Goal: Task Accomplishment & Management: Manage account settings

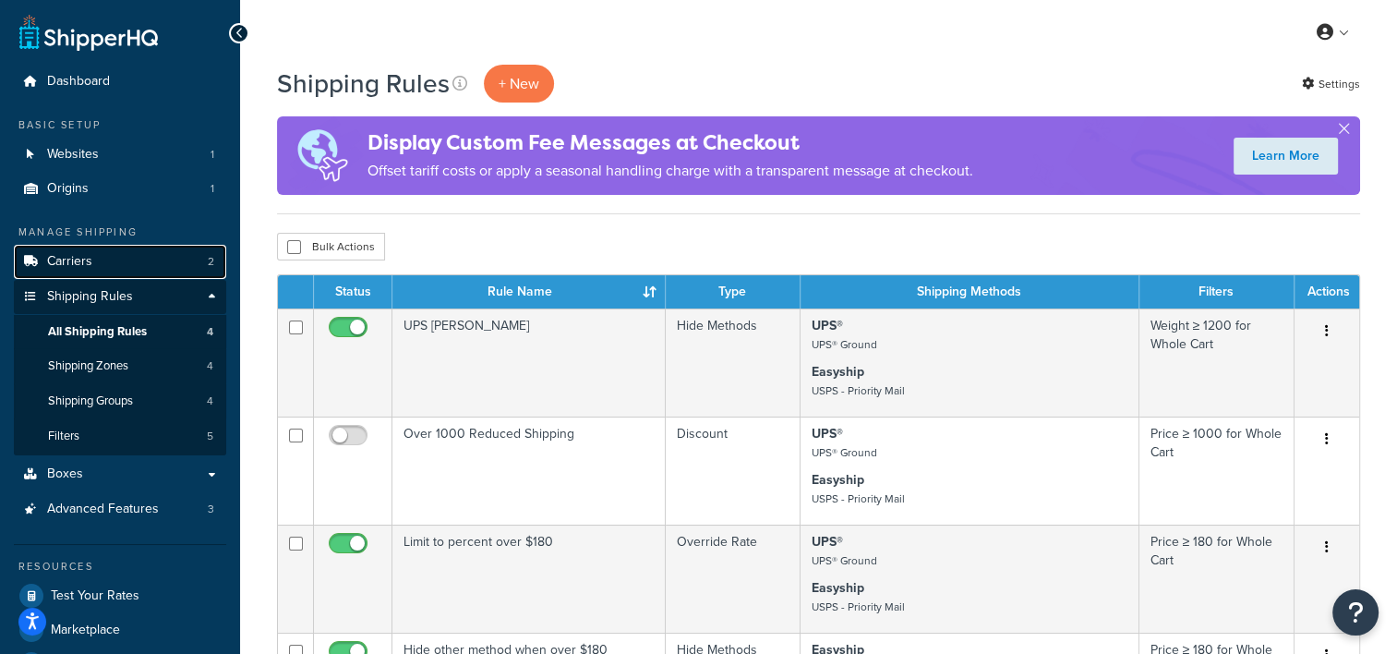
click at [88, 259] on span "Carriers" at bounding box center [69, 262] width 45 height 16
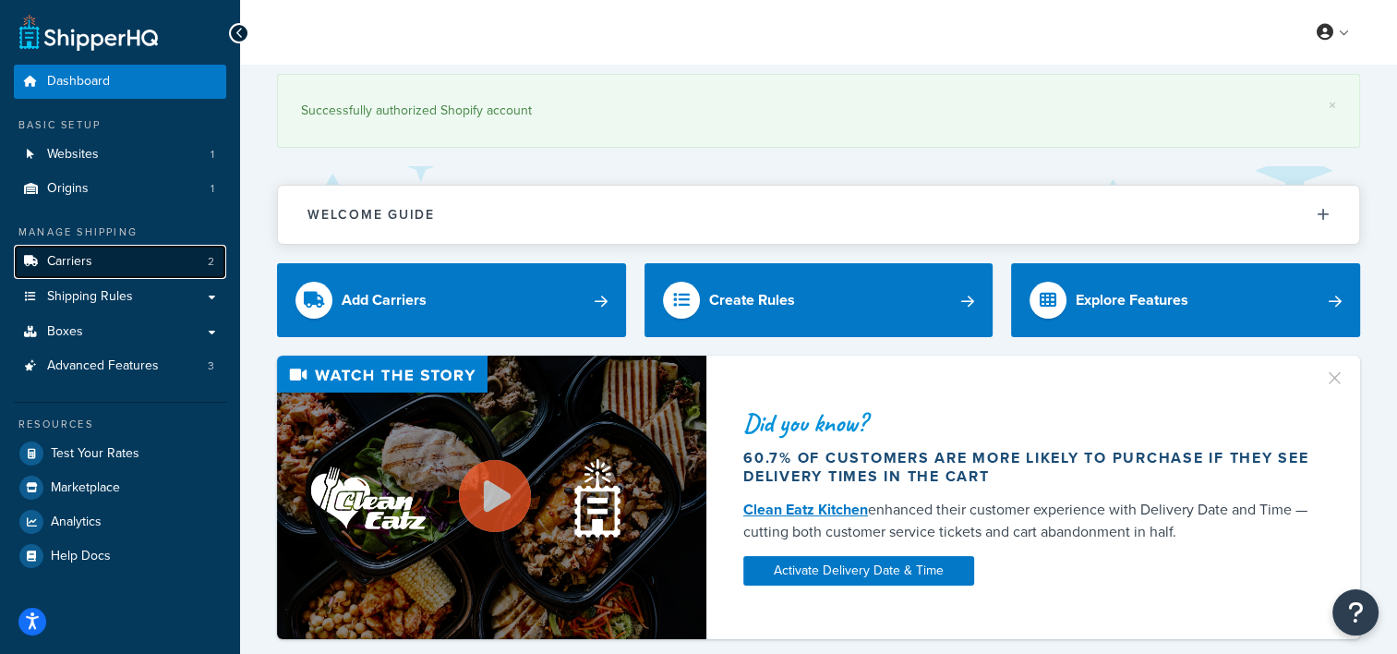
click at [127, 262] on link "Carriers 2" at bounding box center [120, 262] width 212 height 34
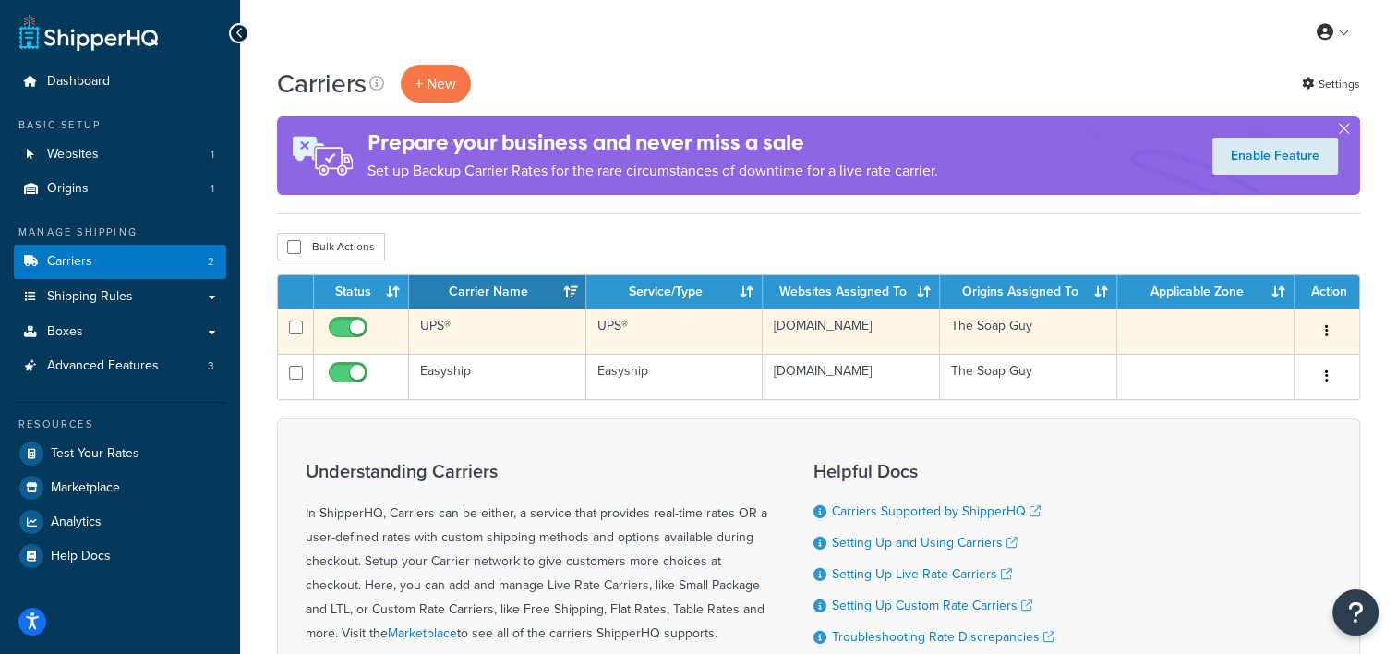
click at [458, 326] on td "UPS®" at bounding box center [497, 330] width 177 height 45
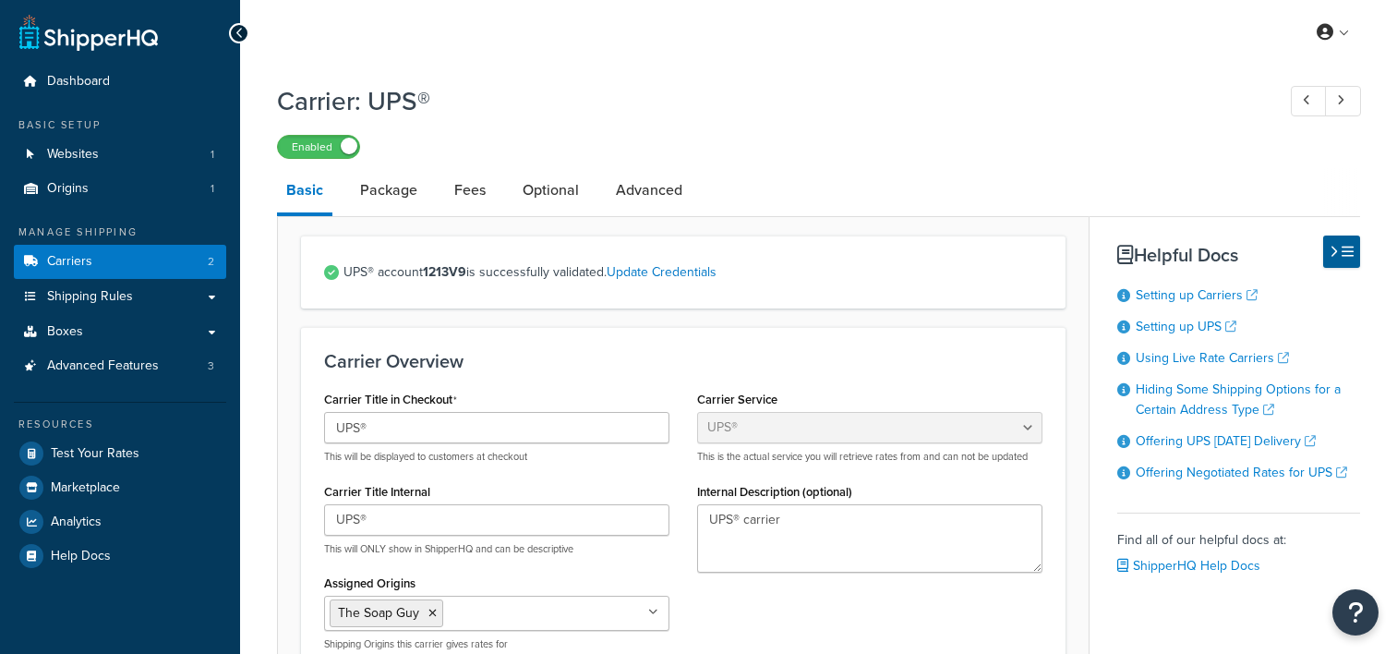
select select "ups"
click at [455, 202] on link "Fees" at bounding box center [470, 190] width 50 height 44
select select "AFTER"
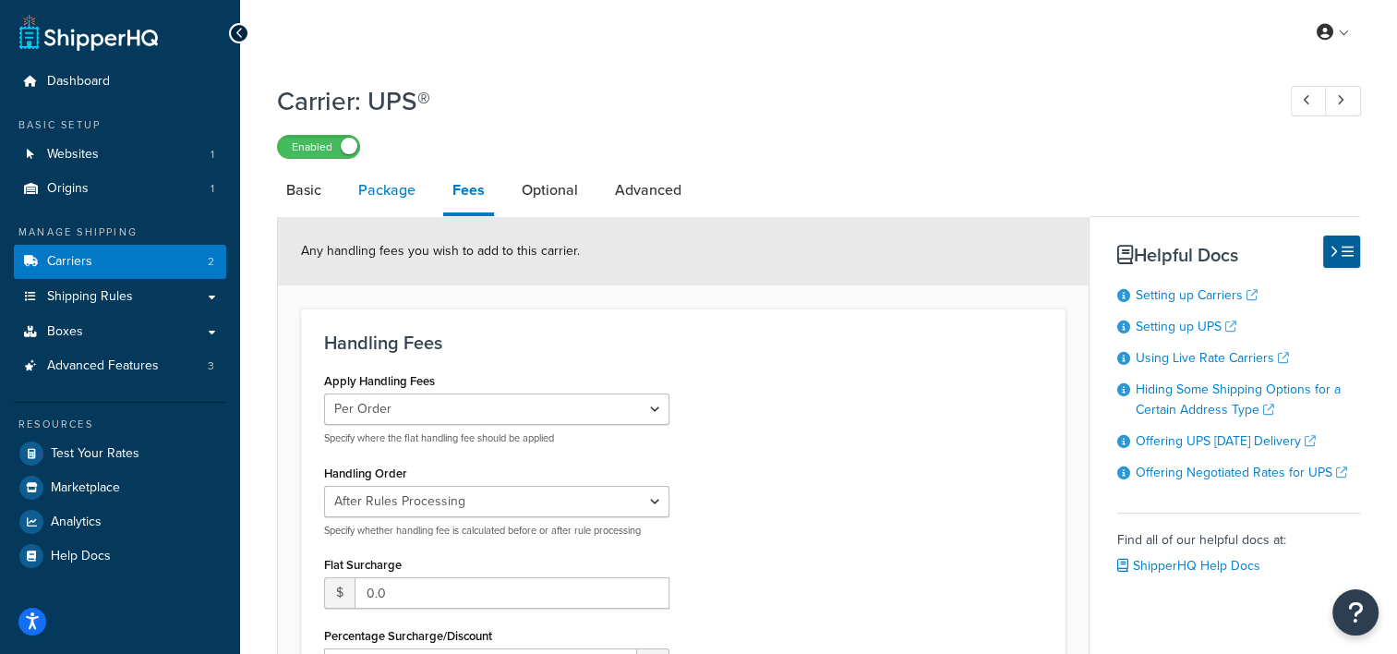
click at [393, 197] on link "Package" at bounding box center [387, 190] width 76 height 44
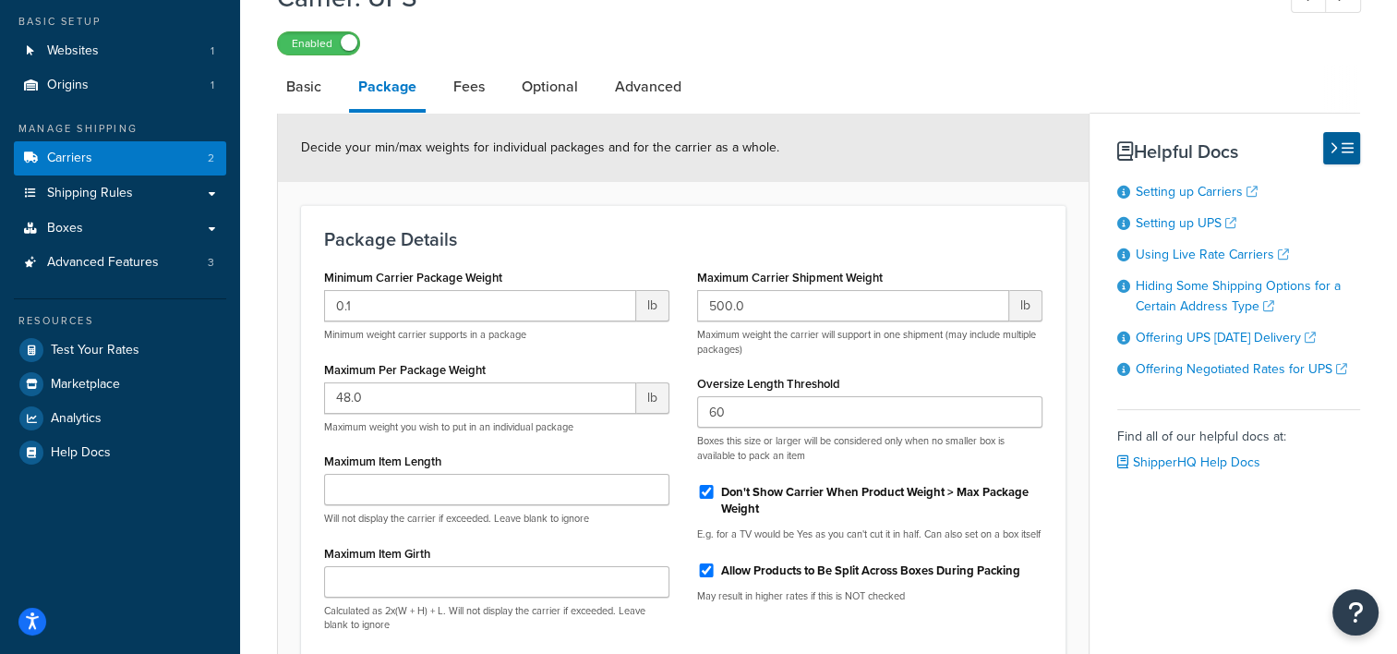
scroll to position [251, 0]
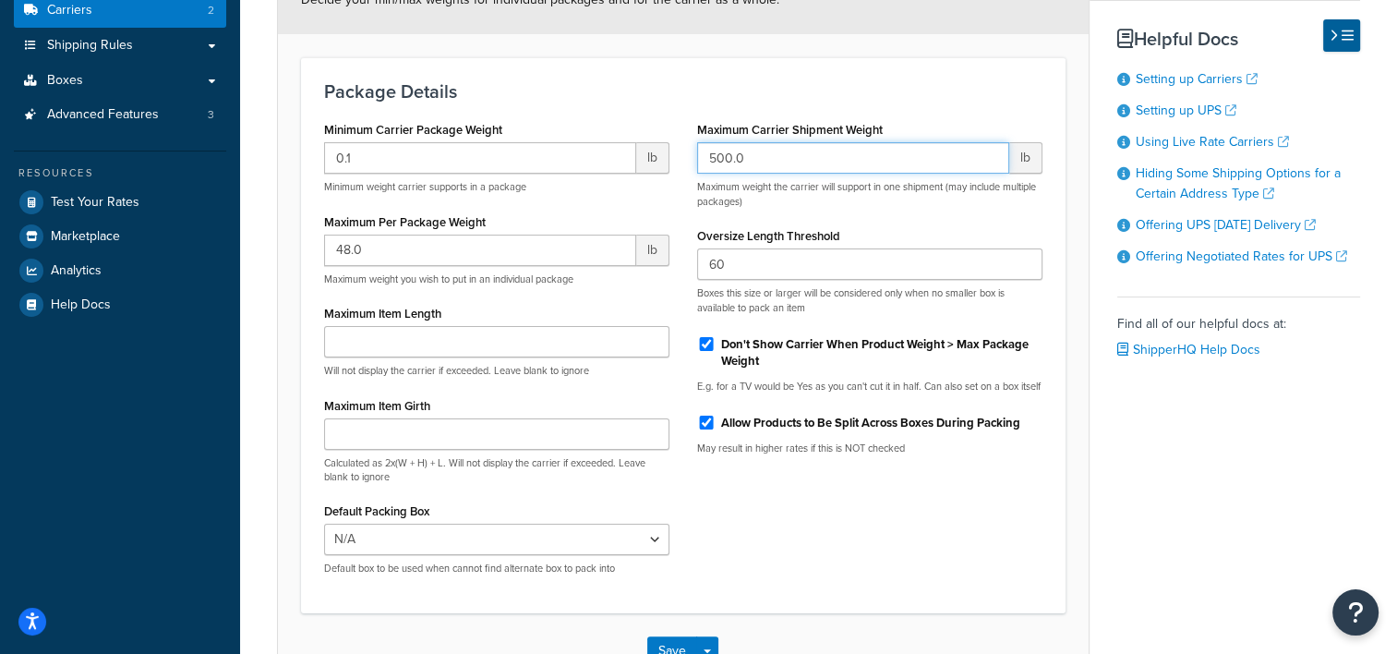
drag, startPoint x: 758, startPoint y: 155, endPoint x: 595, endPoint y: 146, distance: 163.7
click at [595, 146] on div "Minimum Carrier Package Weight 0.1 lb Minimum weight carrier supports in a pack…" at bounding box center [683, 352] width 746 height 473
type input "1200"
click at [711, 90] on h3 "Package Details" at bounding box center [683, 91] width 718 height 20
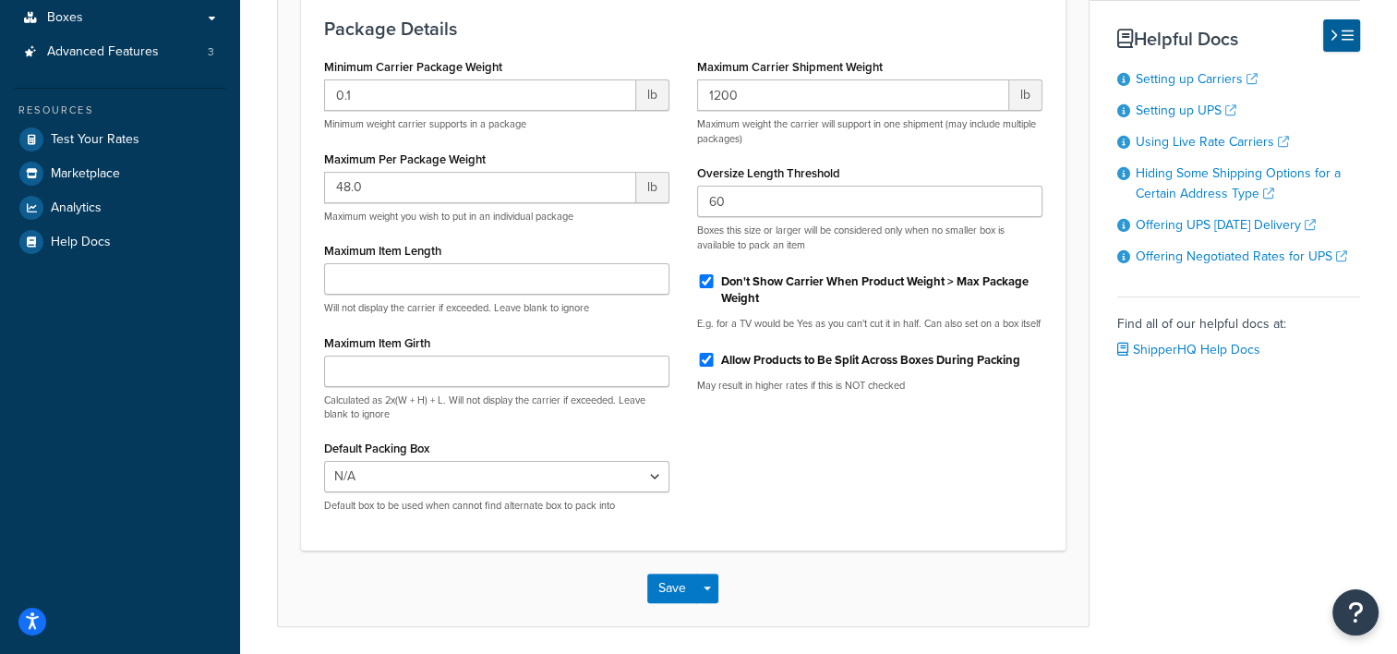
scroll to position [317, 0]
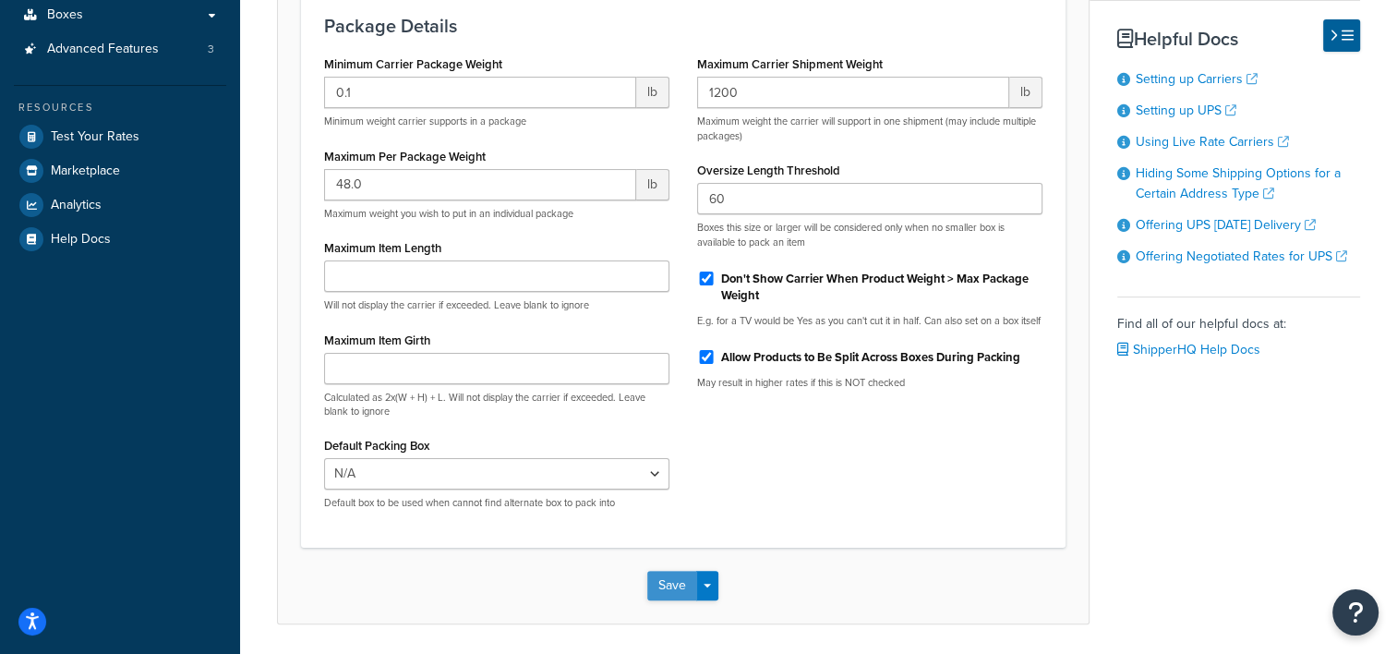
click at [679, 587] on button "Save" at bounding box center [672, 586] width 50 height 30
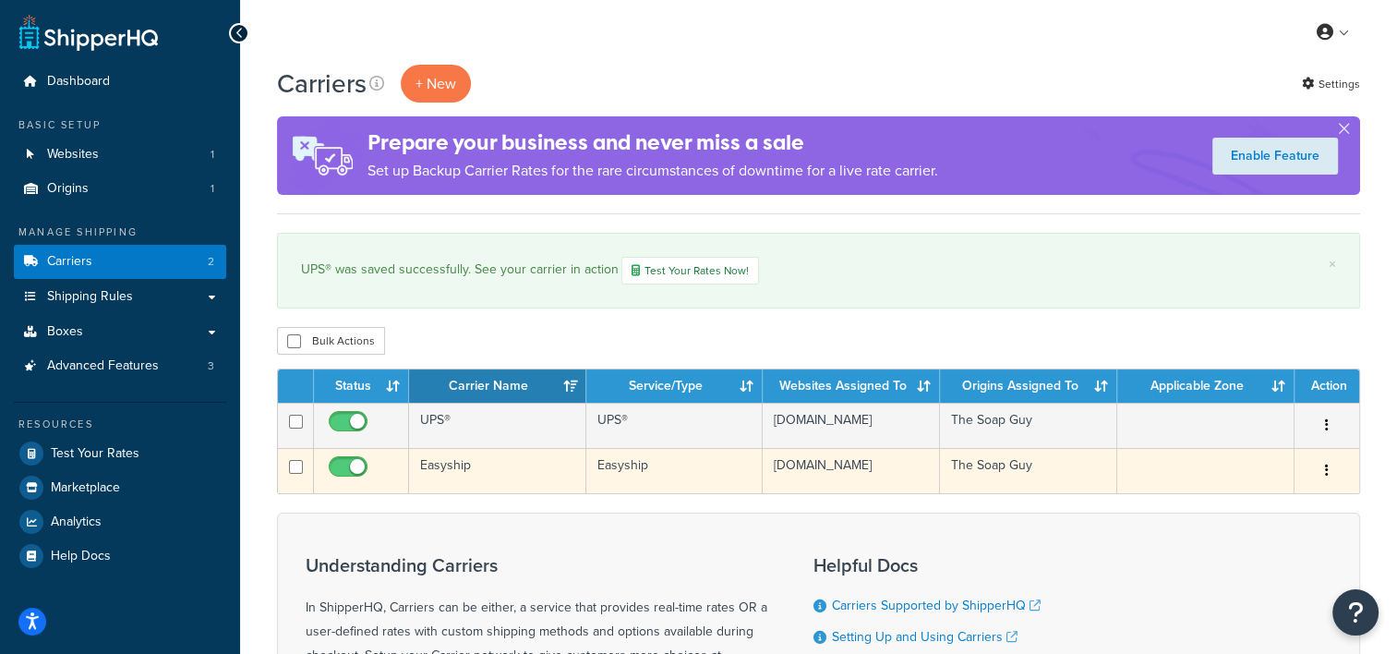
click at [502, 479] on td "Easyship" at bounding box center [497, 470] width 177 height 45
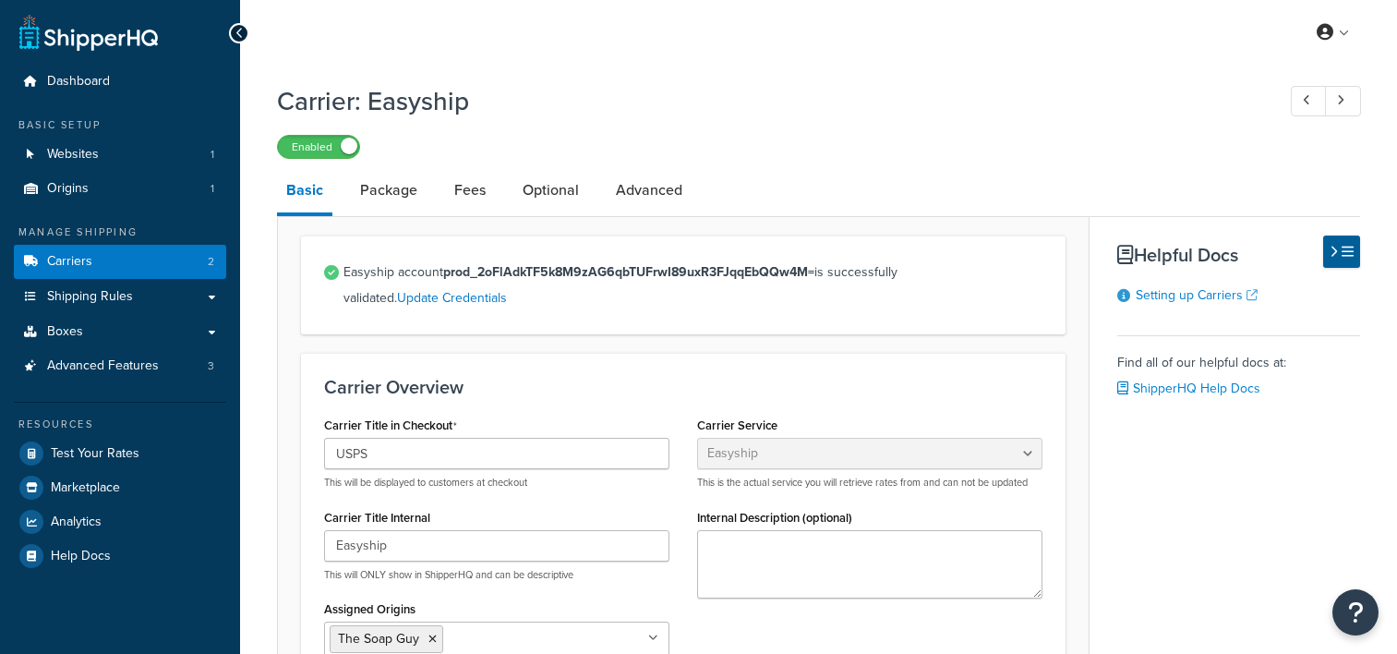
select select "easyship"
select select "health_beauty"
click at [469, 192] on link "Fees" at bounding box center [470, 190] width 50 height 44
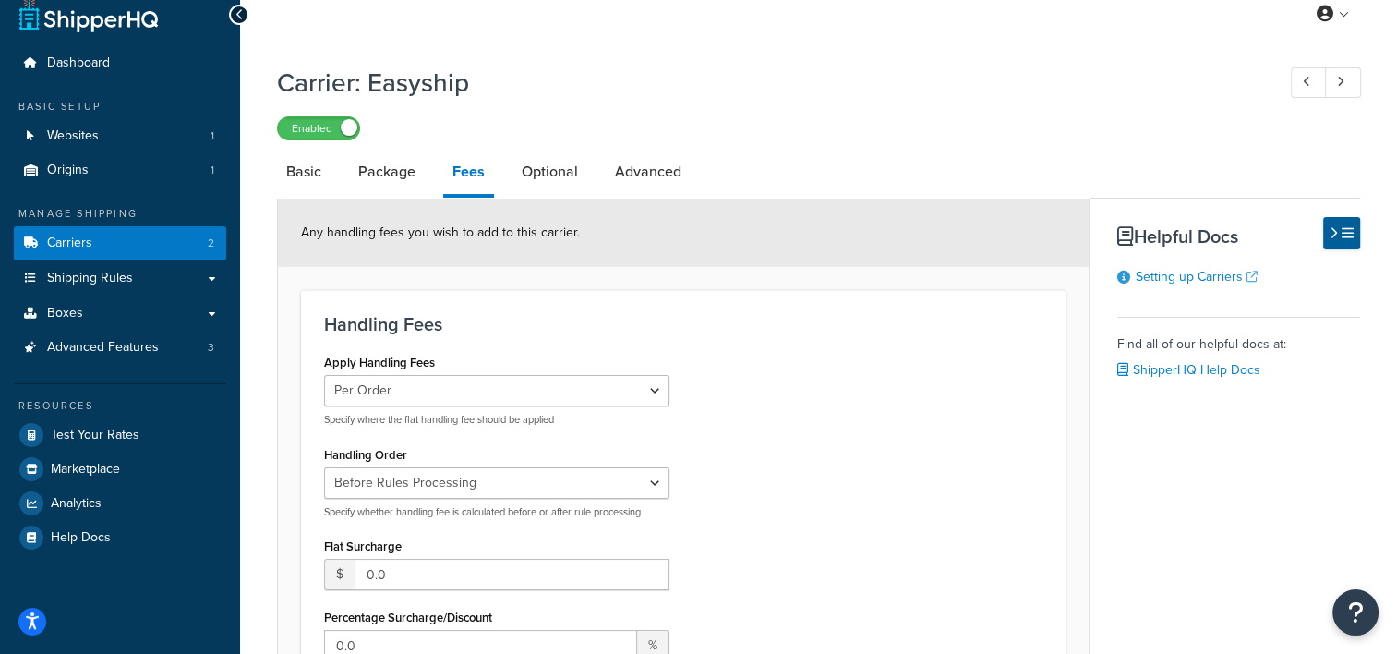
scroll to position [18, 0]
click at [101, 241] on link "Carriers 2" at bounding box center [120, 244] width 212 height 34
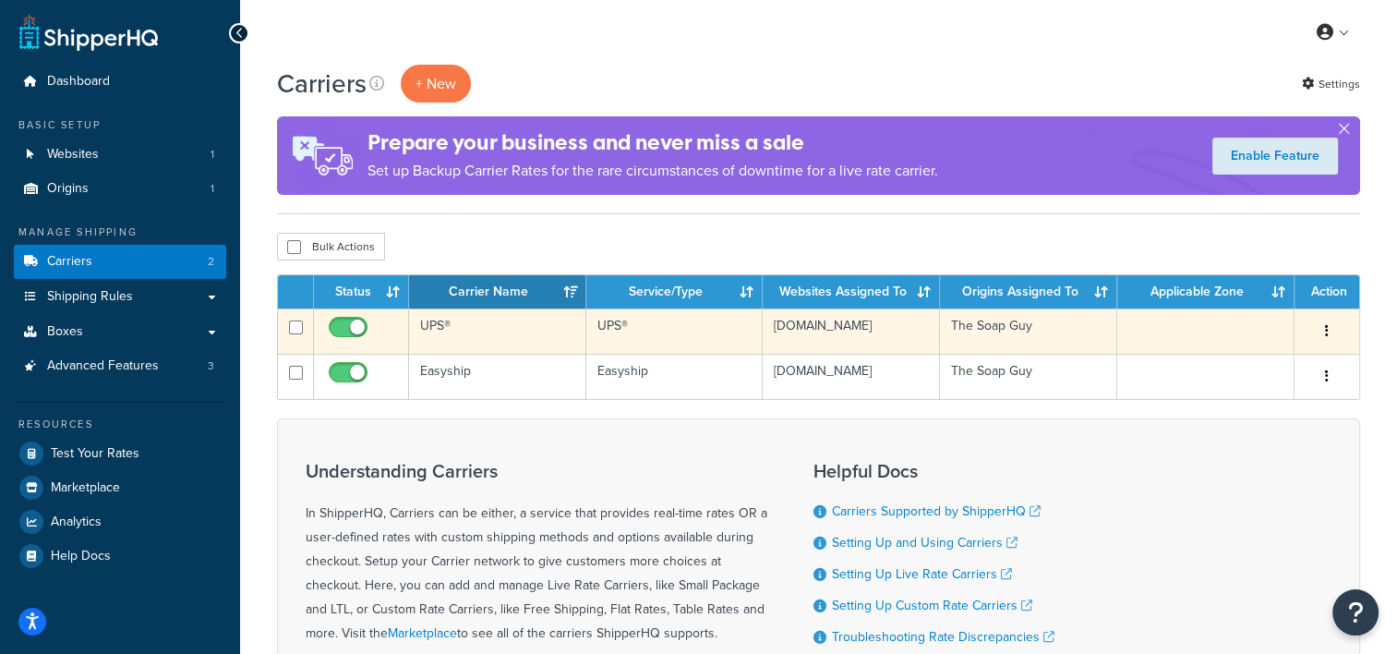
click at [467, 320] on td "UPS®" at bounding box center [497, 330] width 177 height 45
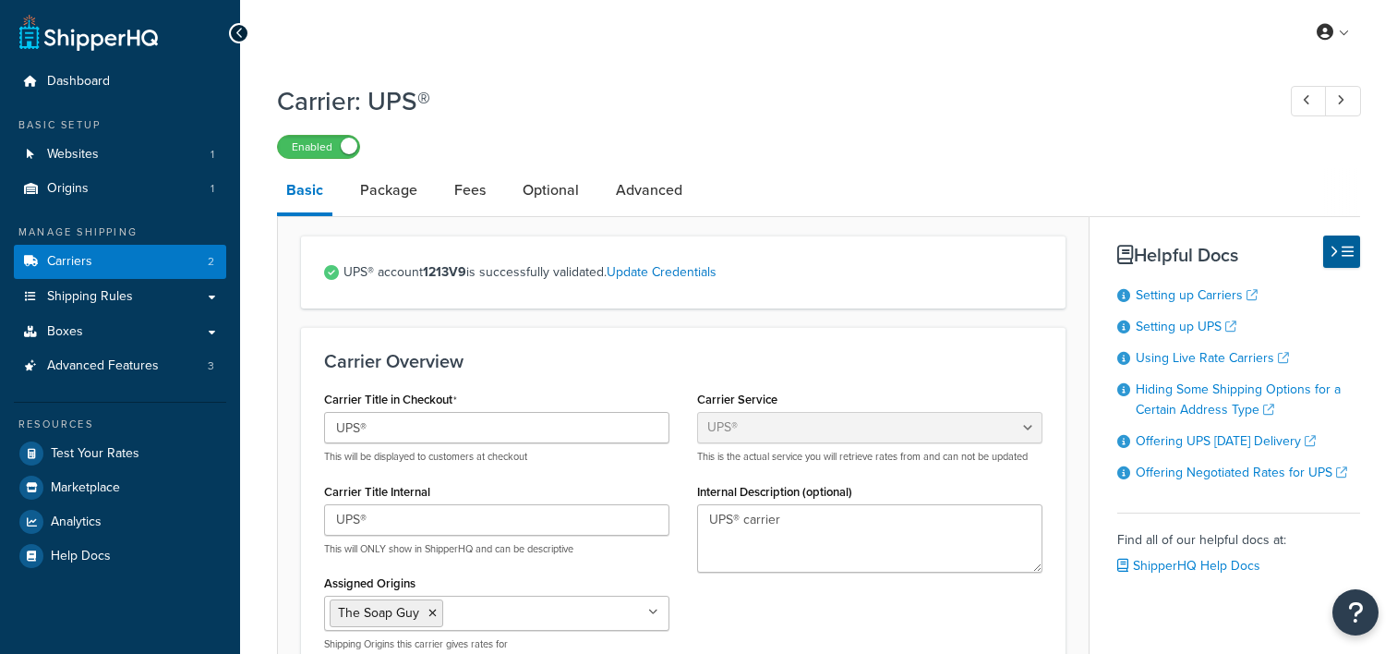
select select "ups"
click at [462, 204] on link "Fees" at bounding box center [470, 190] width 50 height 44
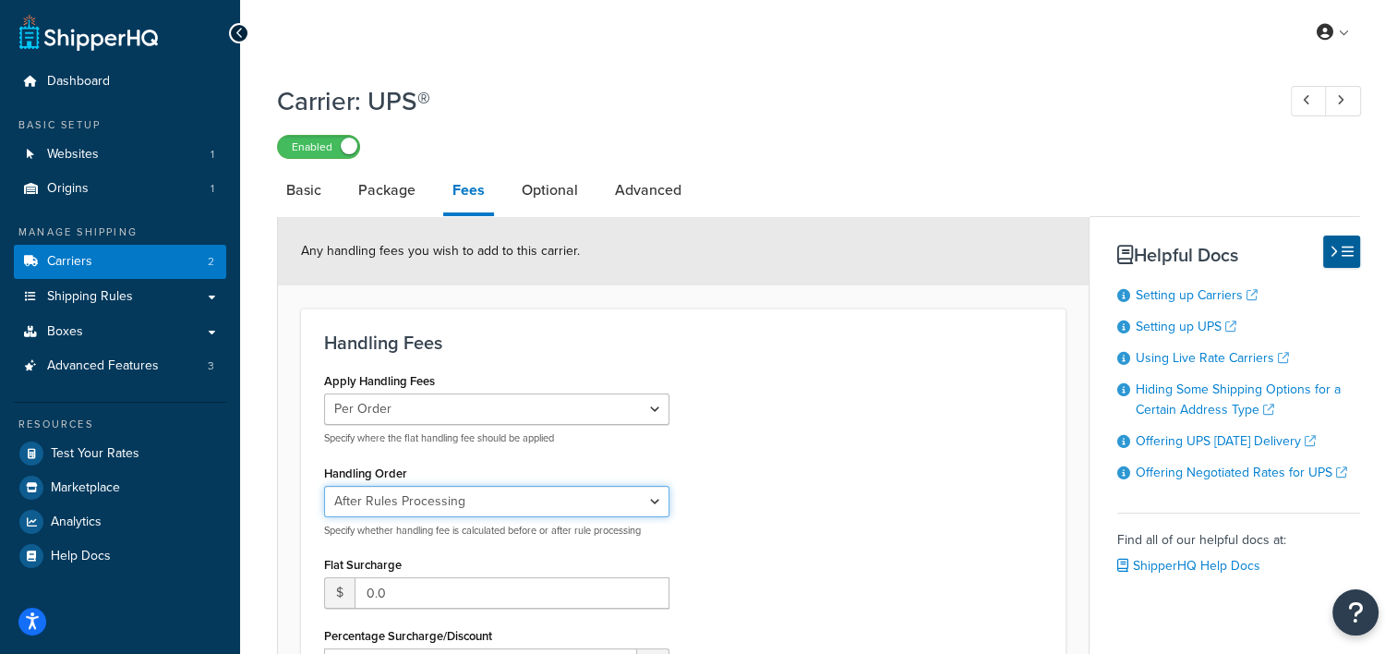
click at [573, 501] on select "Before Rules Processing After Rules Processing" at bounding box center [496, 501] width 345 height 31
select select "BEFORE"
click at [324, 486] on select "Before Rules Processing After Rules Processing" at bounding box center [496, 501] width 345 height 31
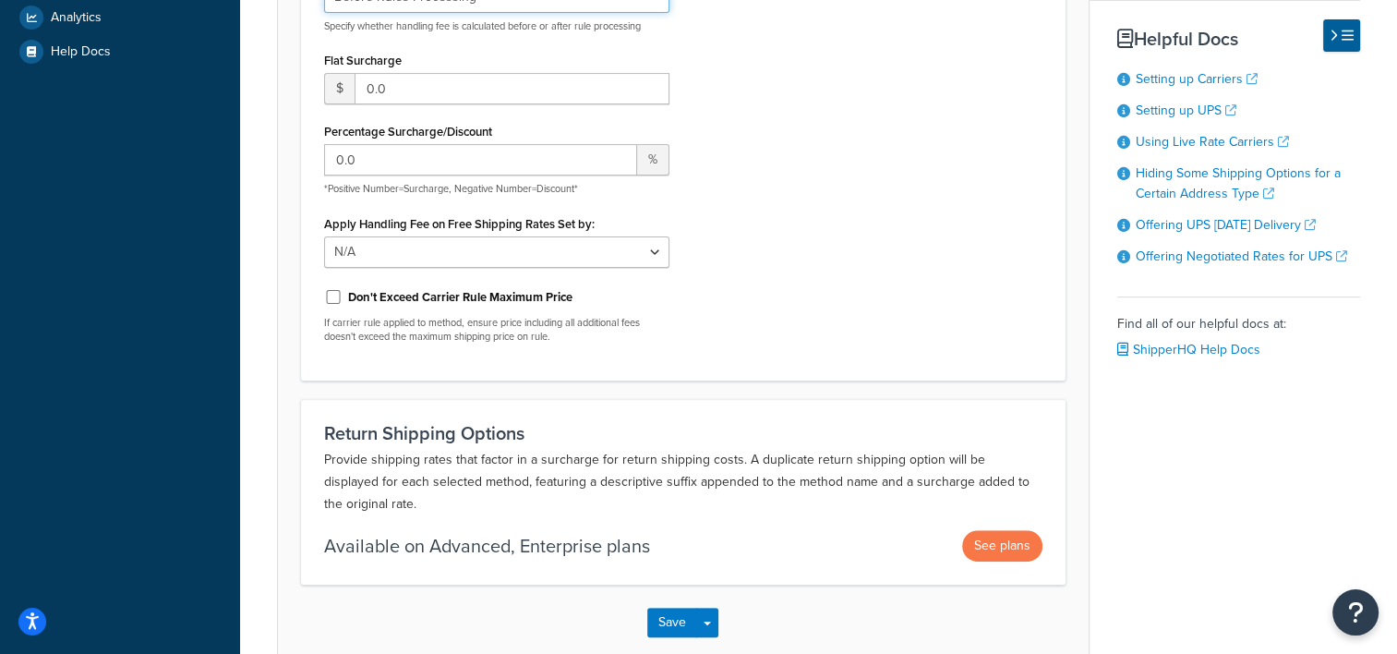
scroll to position [603, 0]
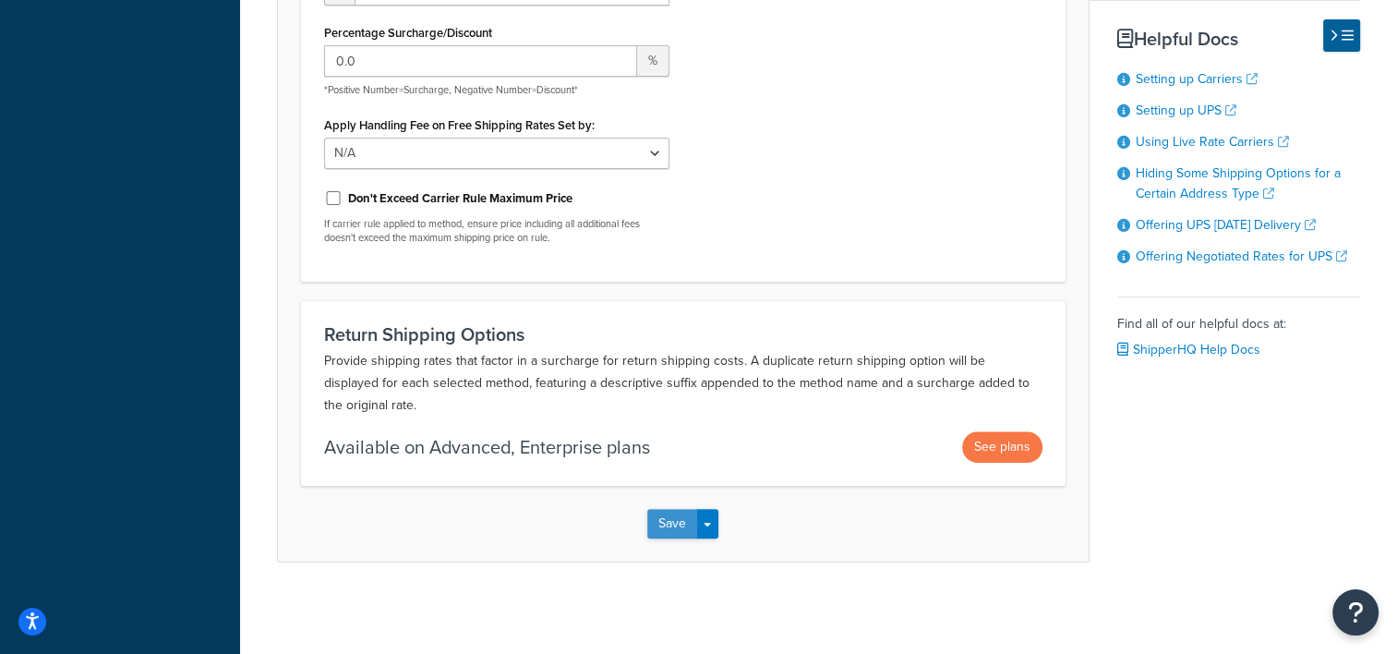
click at [660, 528] on button "Save" at bounding box center [672, 524] width 50 height 30
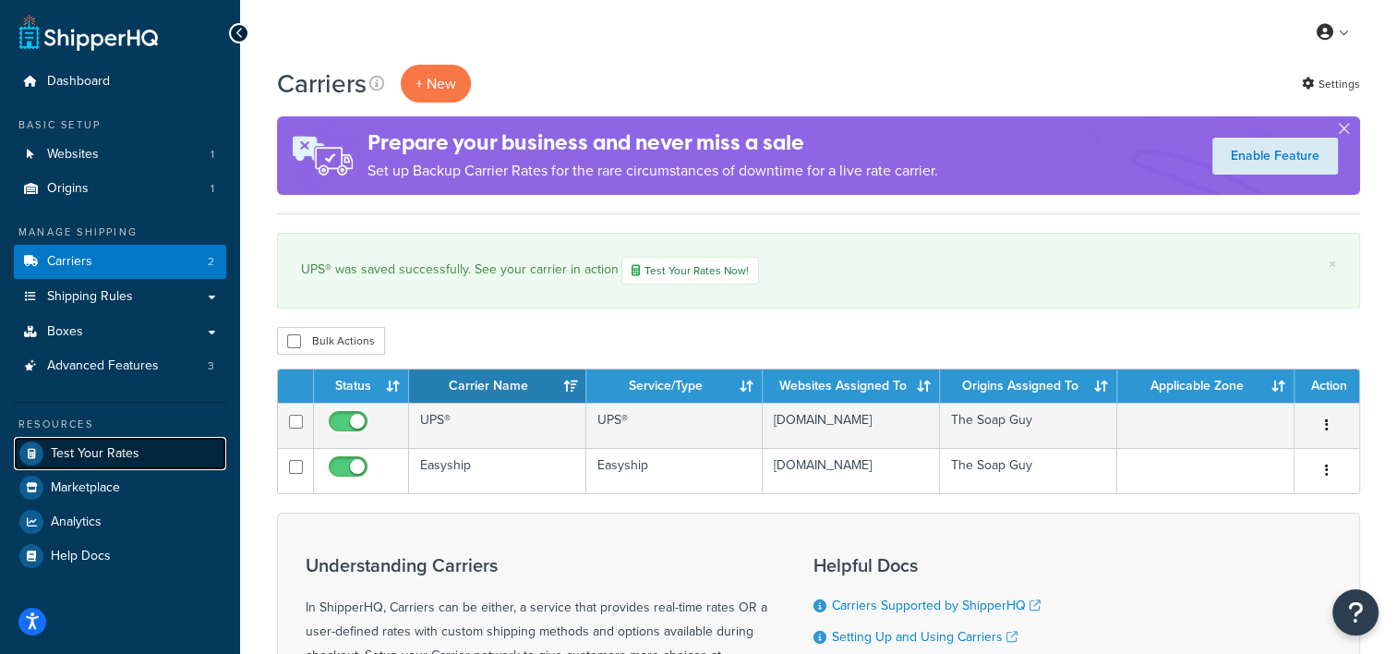
click at [106, 453] on span "Test Your Rates" at bounding box center [95, 454] width 89 height 16
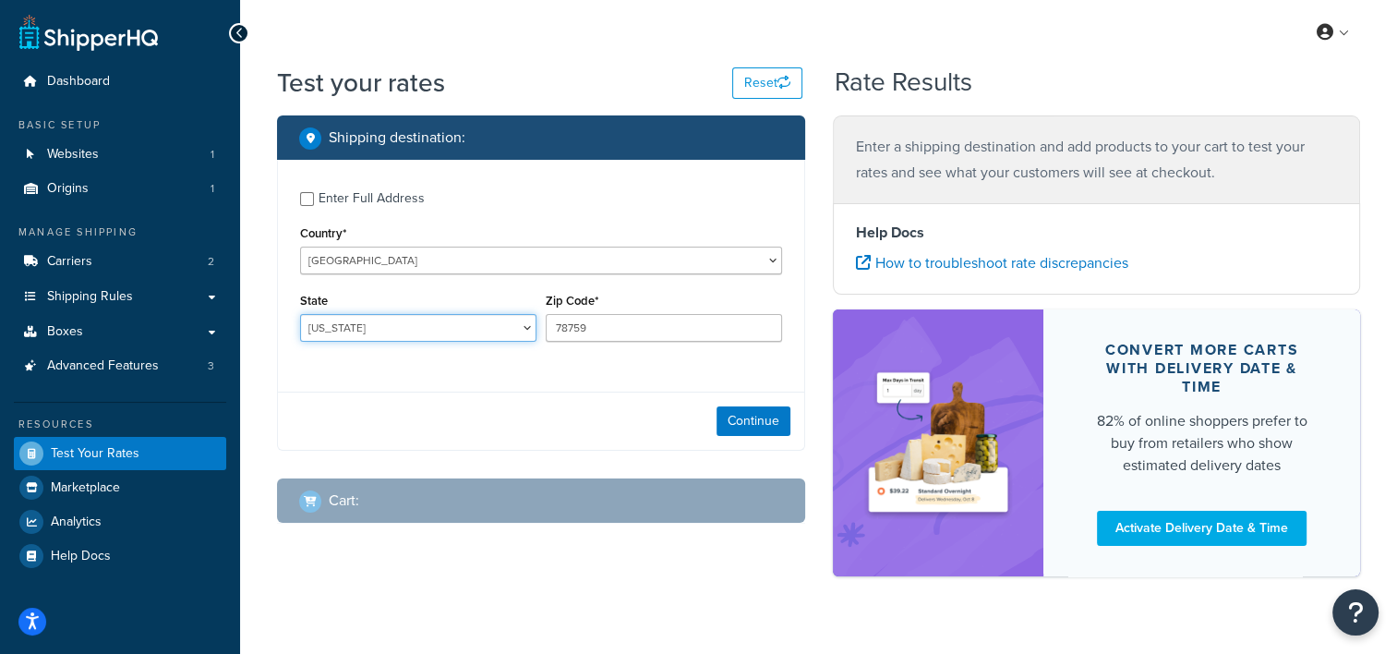
click at [335, 326] on select "[US_STATE] [US_STATE] [US_STATE] [US_STATE] [US_STATE] Armed Forces Americas Ar…" at bounding box center [418, 328] width 236 height 28
select select "GA"
click at [300, 314] on select "[US_STATE] [US_STATE] [US_STATE] [US_STATE] [US_STATE] Armed Forces Americas Ar…" at bounding box center [418, 328] width 236 height 28
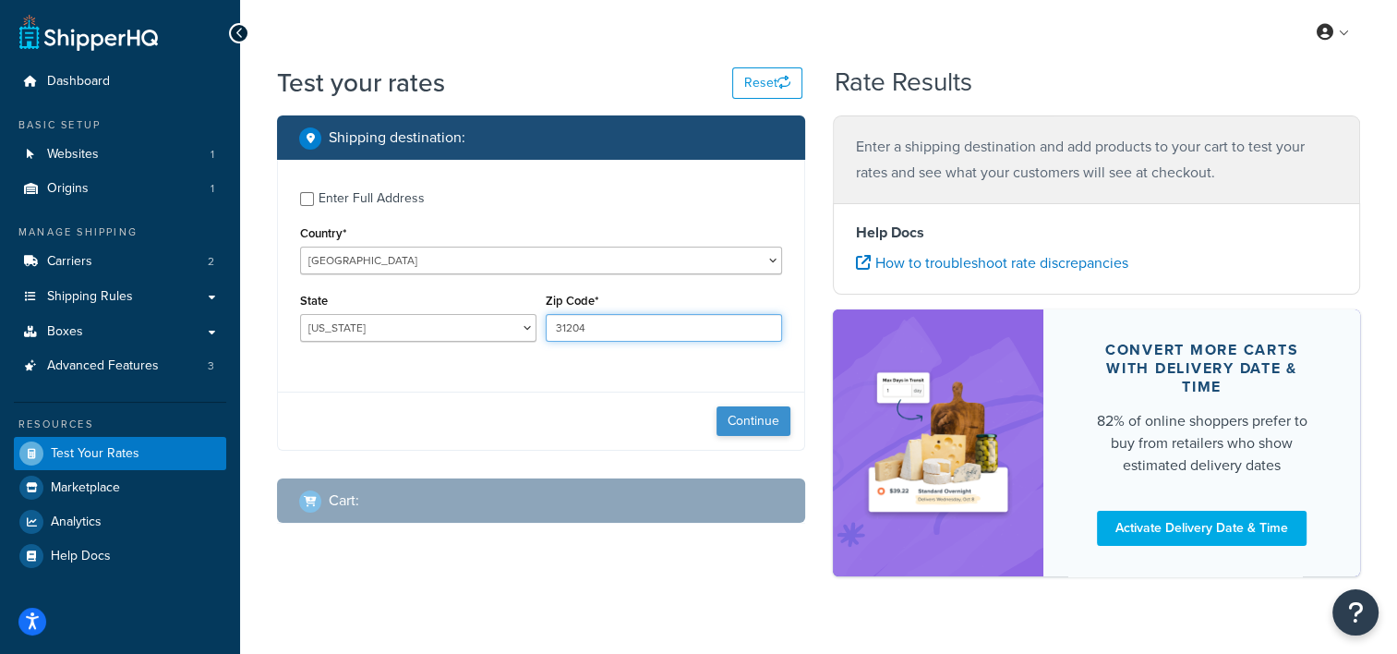
type input "31204"
click at [760, 428] on button "Continue" at bounding box center [754, 421] width 74 height 30
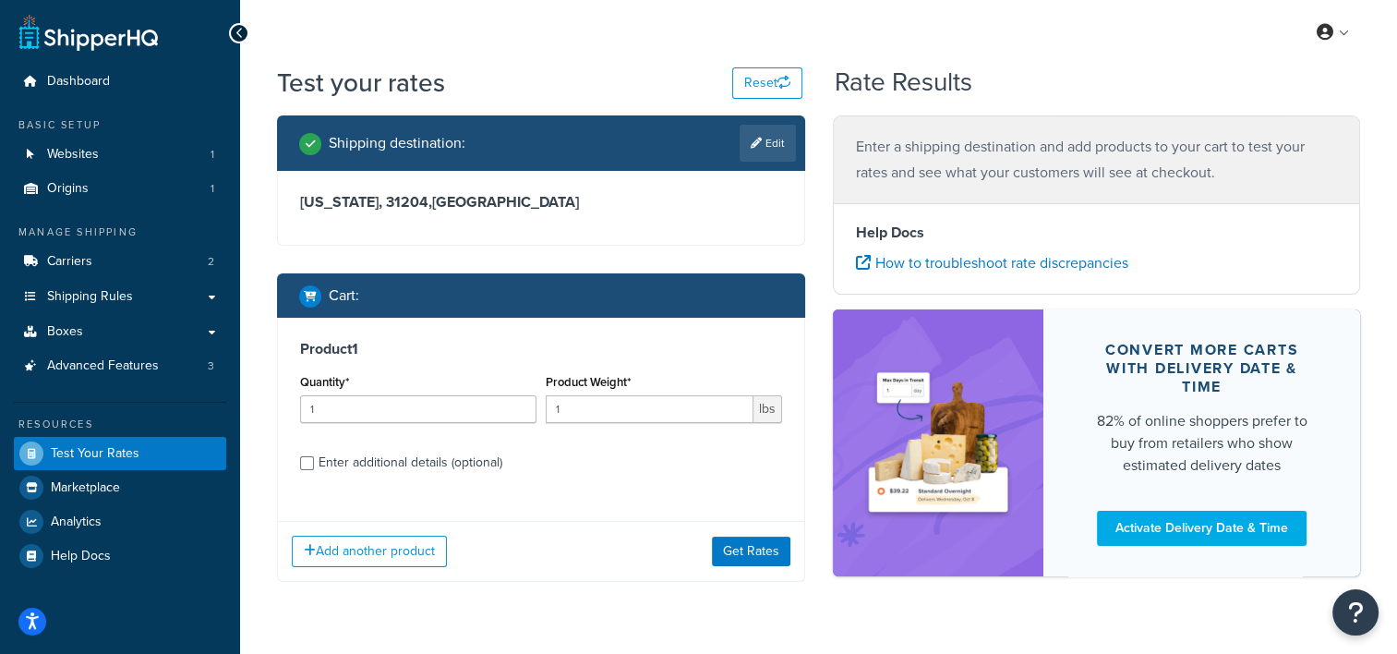
click at [335, 472] on div "Enter additional details (optional)" at bounding box center [411, 463] width 184 height 26
click at [314, 470] on input "Enter additional details (optional)" at bounding box center [307, 463] width 14 height 14
checkbox input "true"
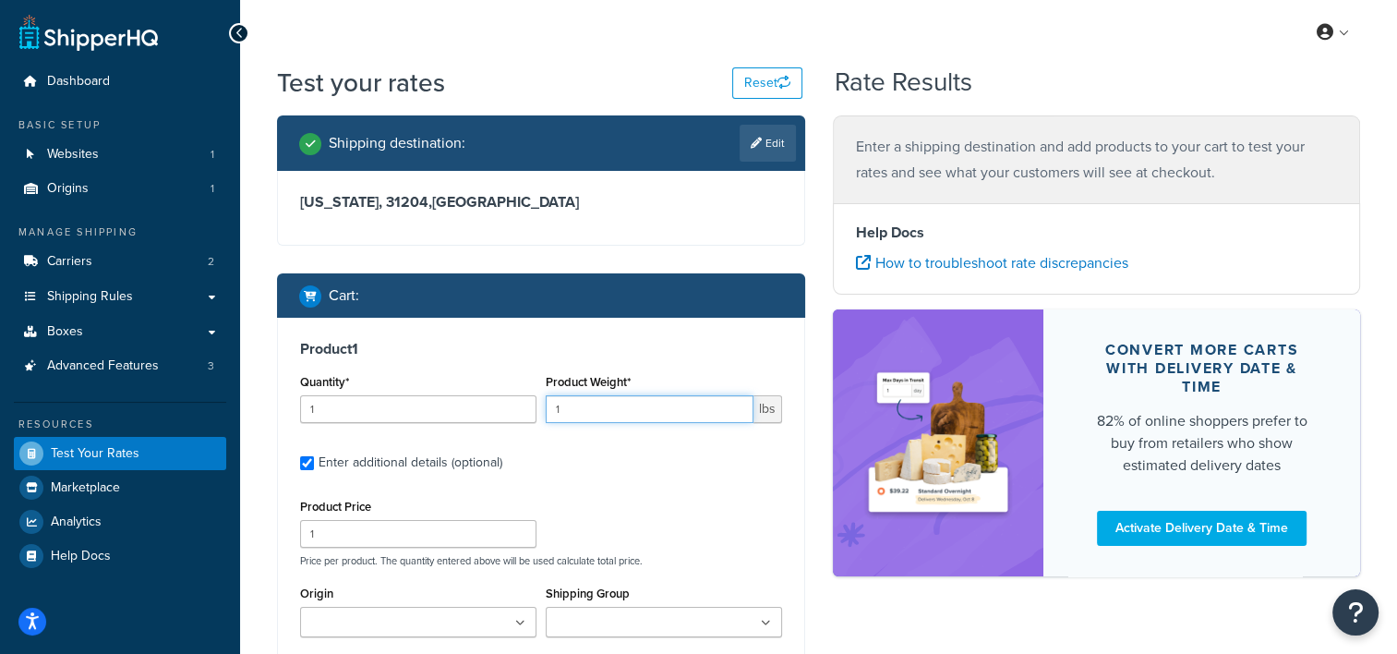
drag, startPoint x: 562, startPoint y: 412, endPoint x: 525, endPoint y: 407, distance: 38.1
click at [525, 407] on div "Quantity* 1 Product Weight* 1 lbs" at bounding box center [540, 402] width 491 height 67
type input "2.99"
click at [377, 404] on input "1" at bounding box center [418, 409] width 236 height 28
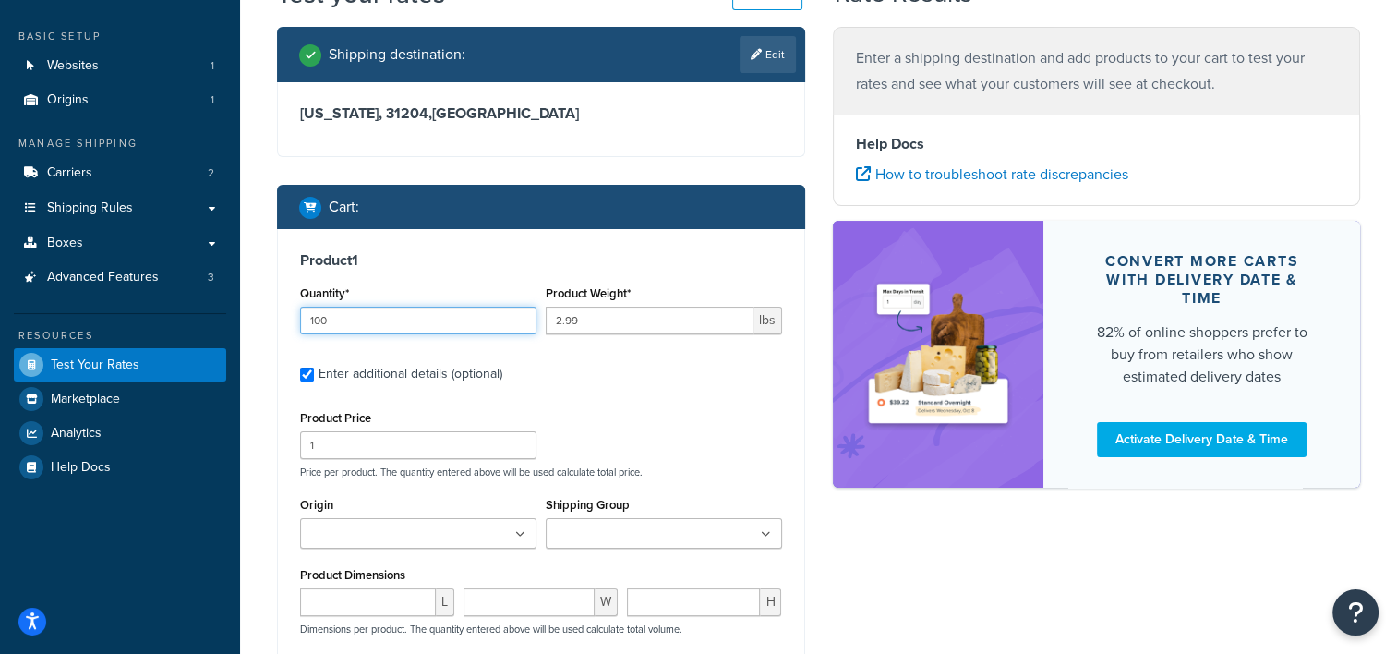
scroll to position [92, 0]
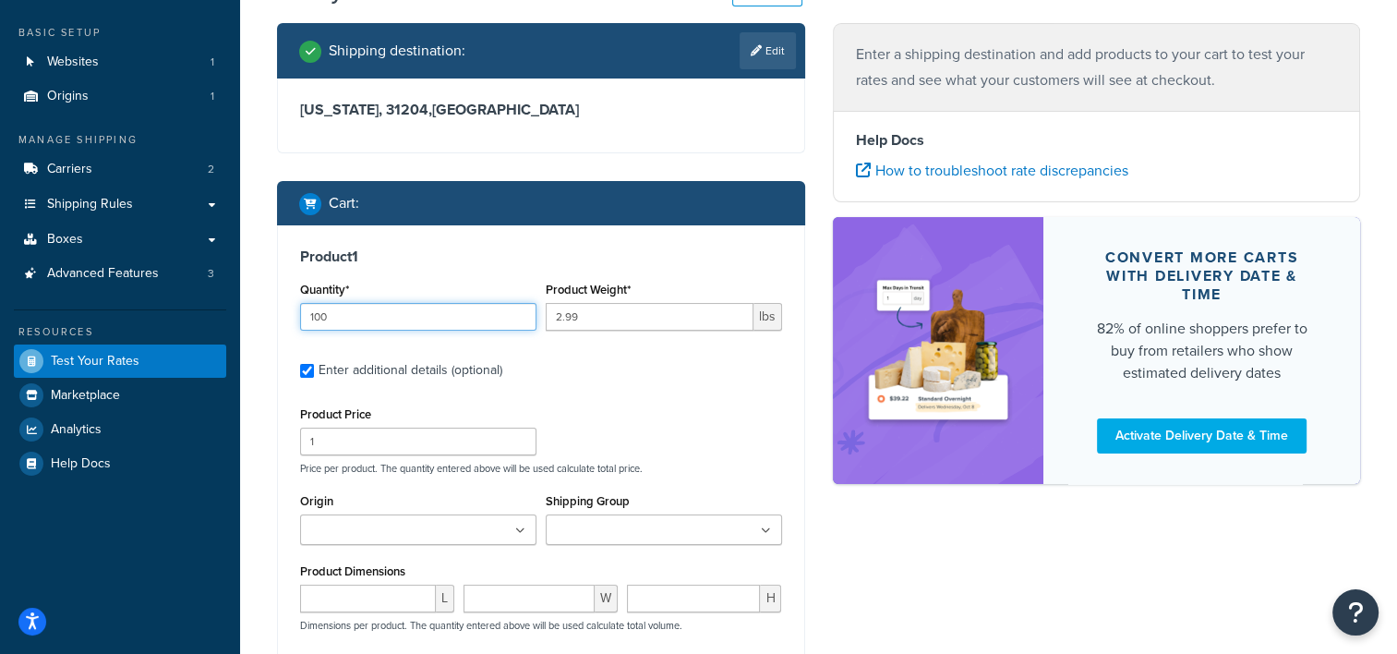
type input "100"
click at [395, 447] on input "1" at bounding box center [418, 442] width 236 height 28
drag, startPoint x: 347, startPoint y: 442, endPoint x: 284, endPoint y: 440, distance: 62.9
click at [284, 440] on div "Product 1 Quantity* 100 Product Weight* 2.99 lbs Enter additional details (opti…" at bounding box center [541, 490] width 526 height 530
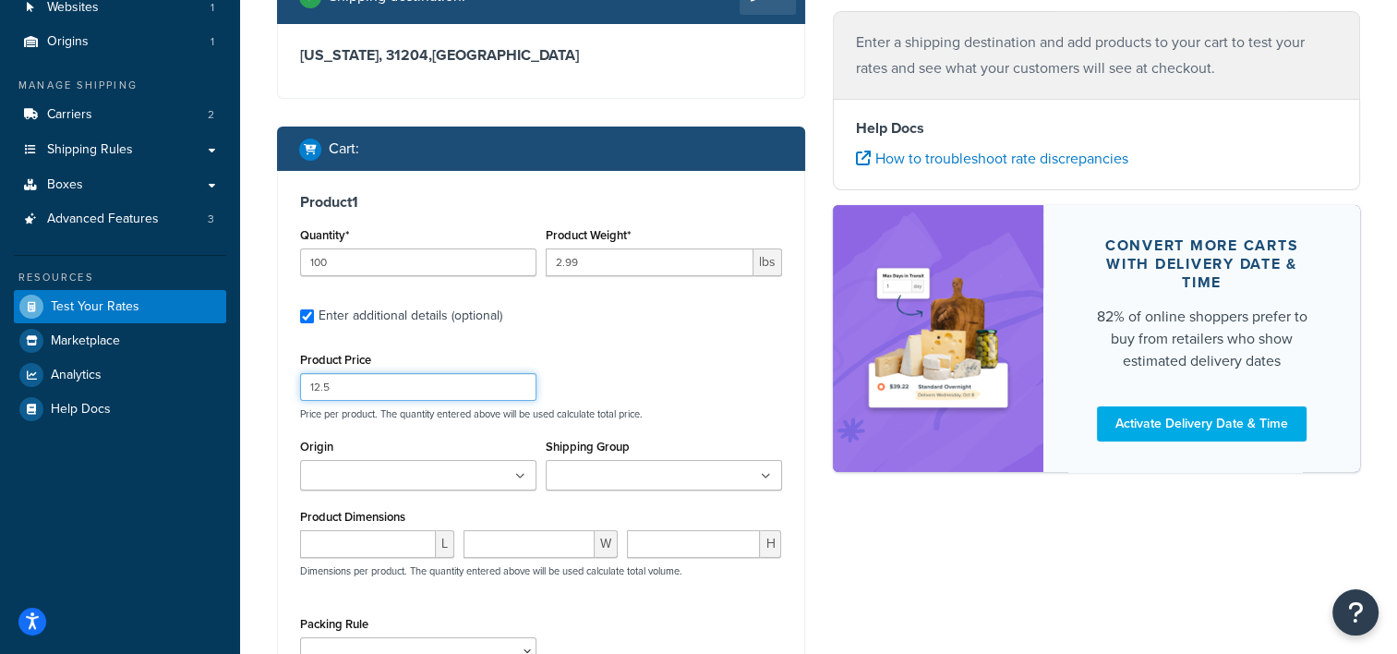
scroll to position [388, 0]
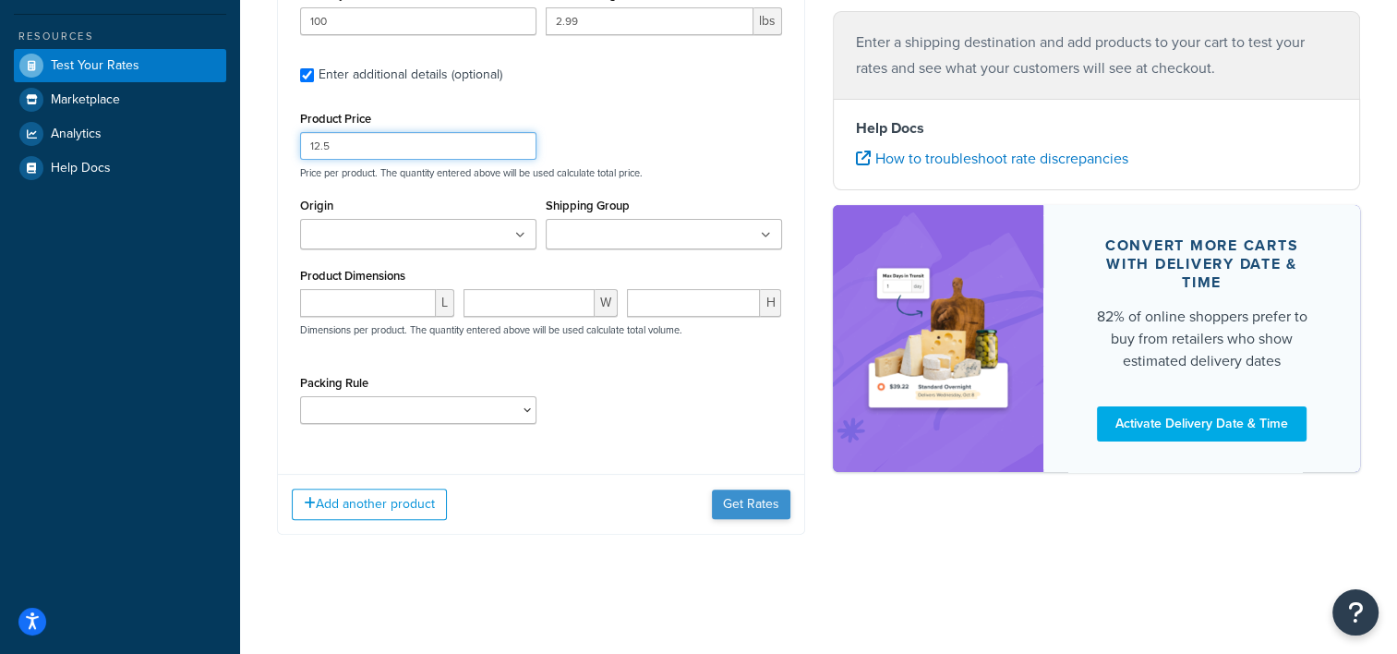
type input "12.5"
click at [747, 499] on button "Get Rates" at bounding box center [751, 504] width 78 height 30
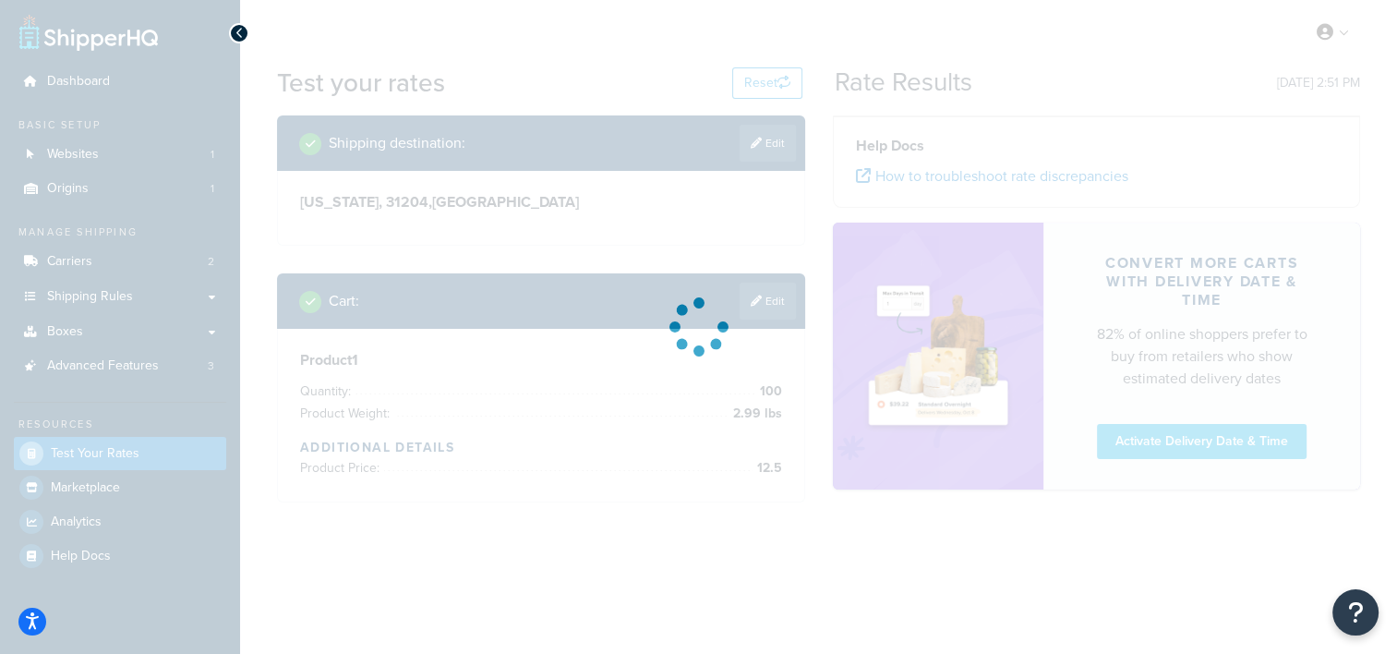
scroll to position [0, 0]
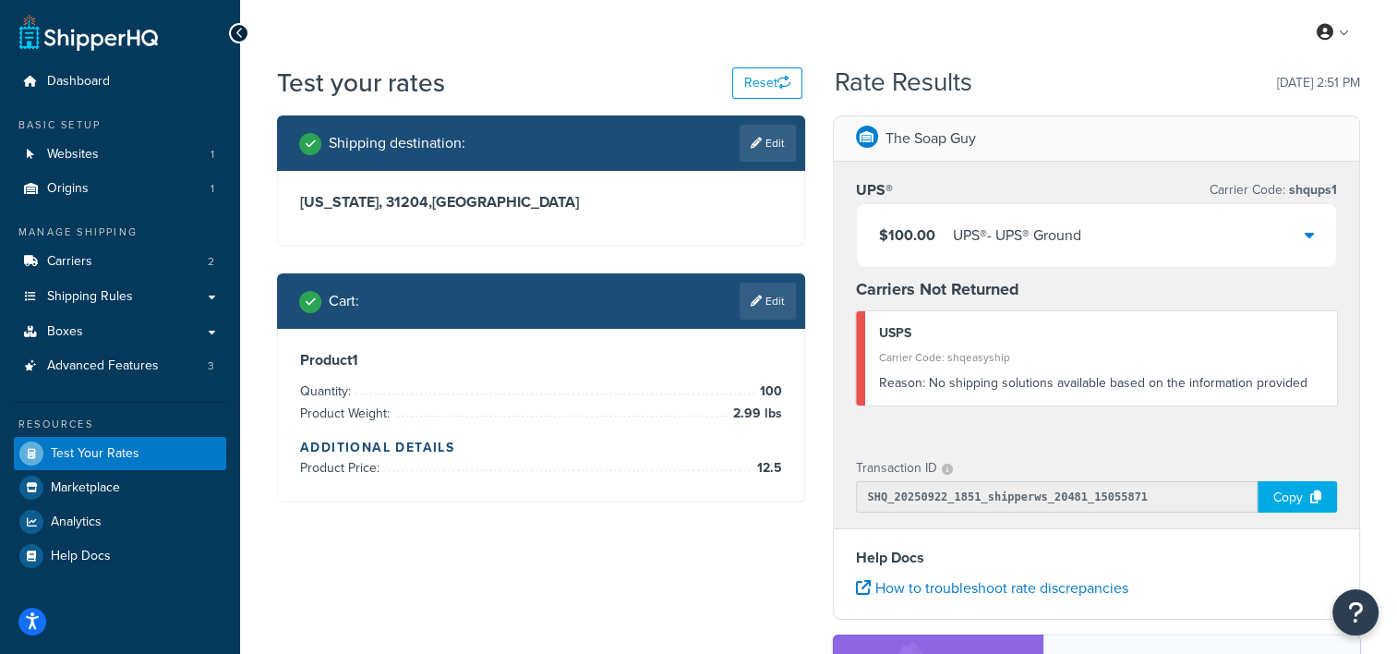
click at [1079, 236] on div "UPS® - UPS® Ground" at bounding box center [1017, 236] width 128 height 26
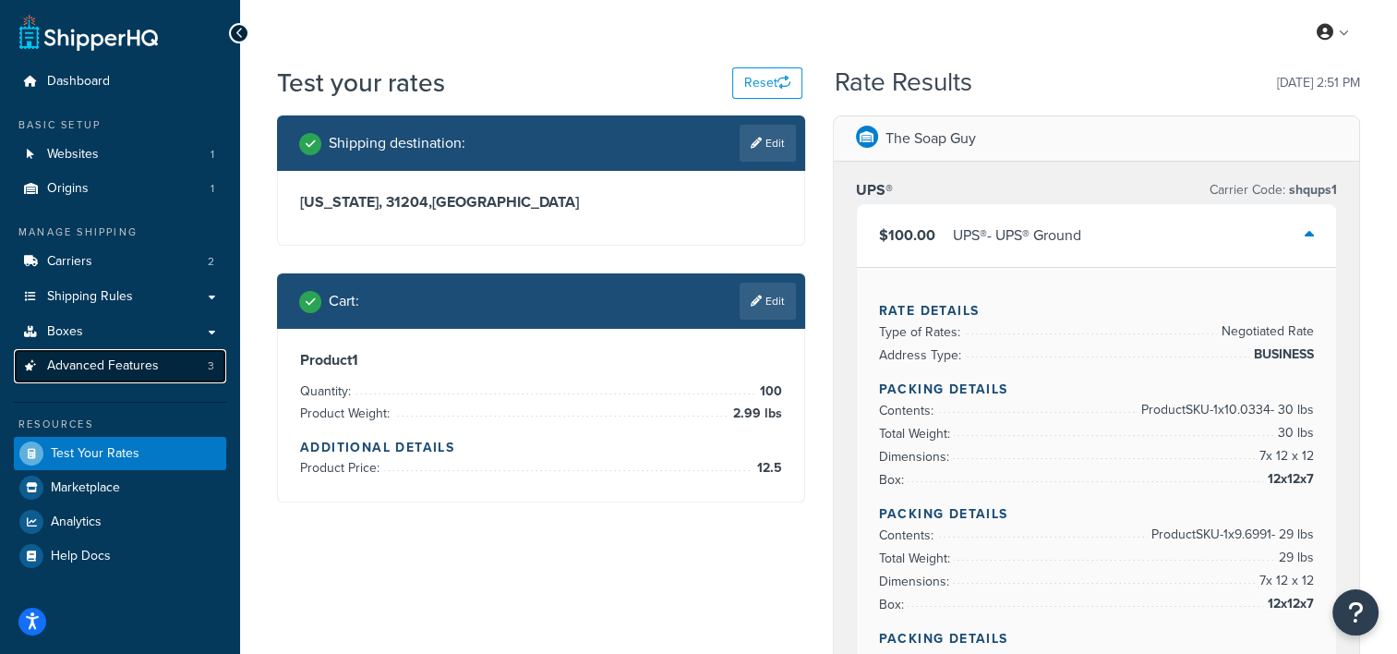
click at [78, 374] on span "Advanced Features" at bounding box center [103, 366] width 112 height 16
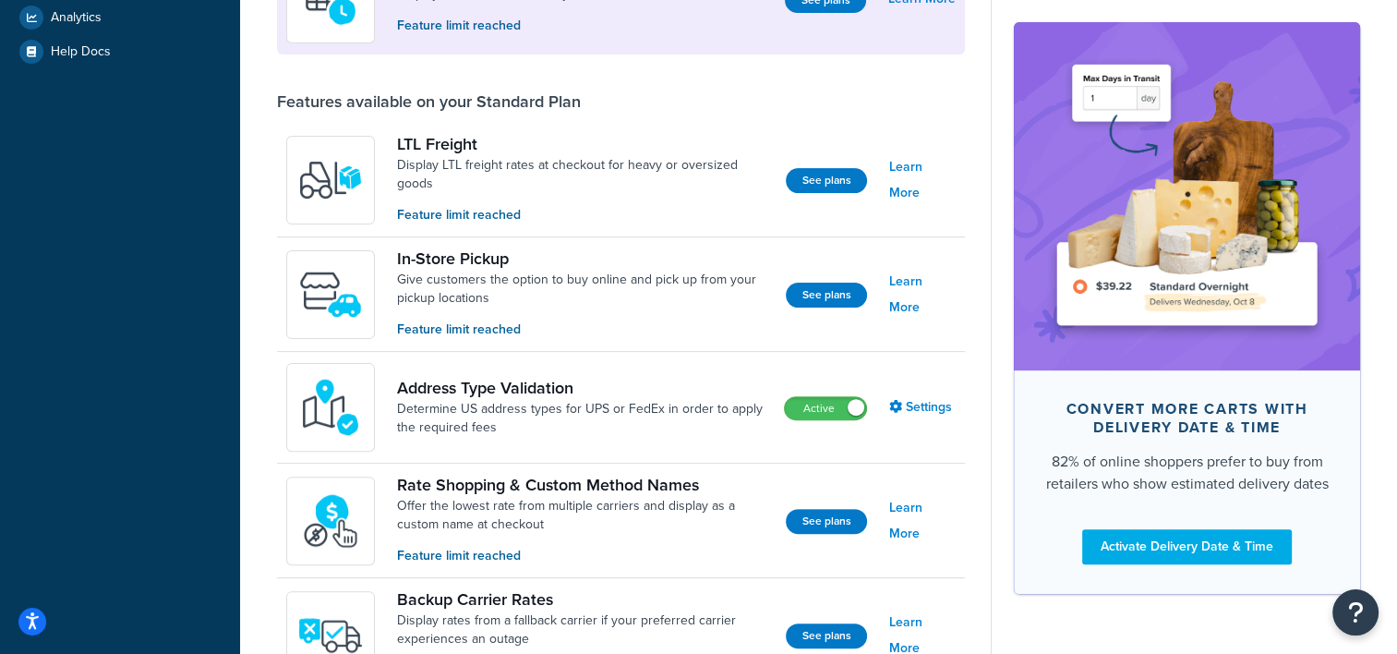
scroll to position [550, 0]
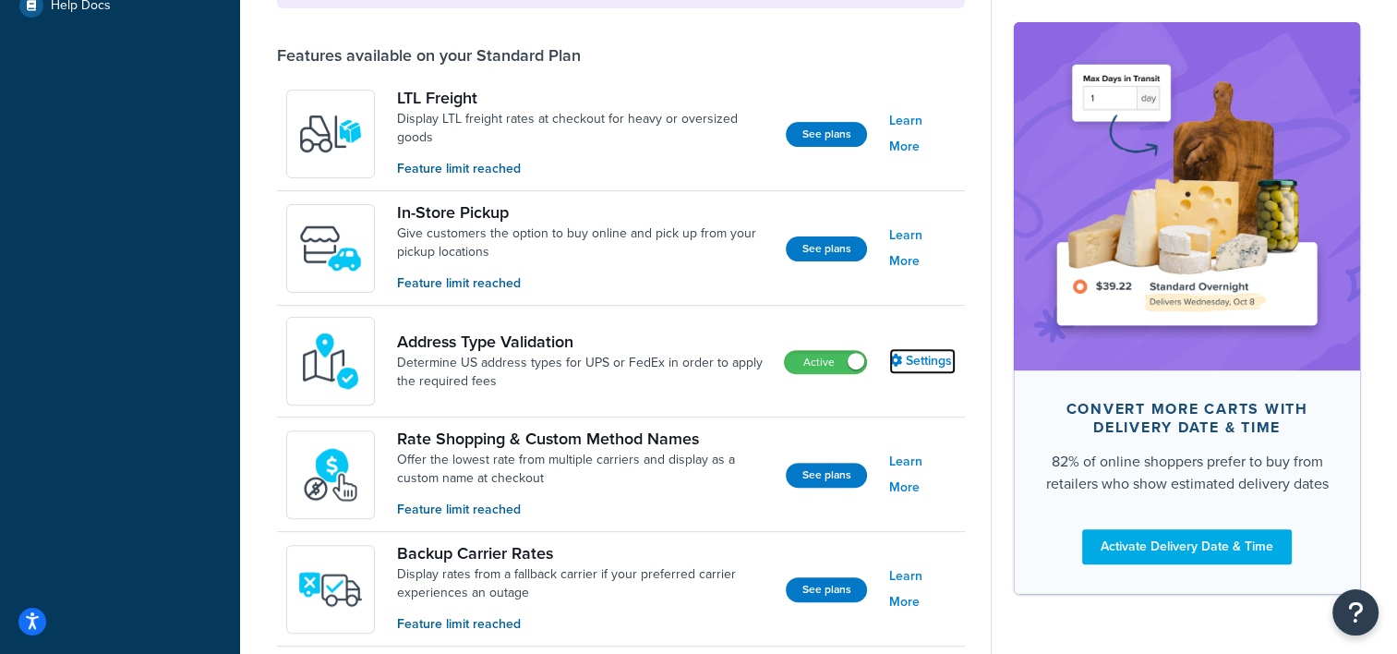
click at [926, 355] on link "Settings" at bounding box center [922, 361] width 66 height 26
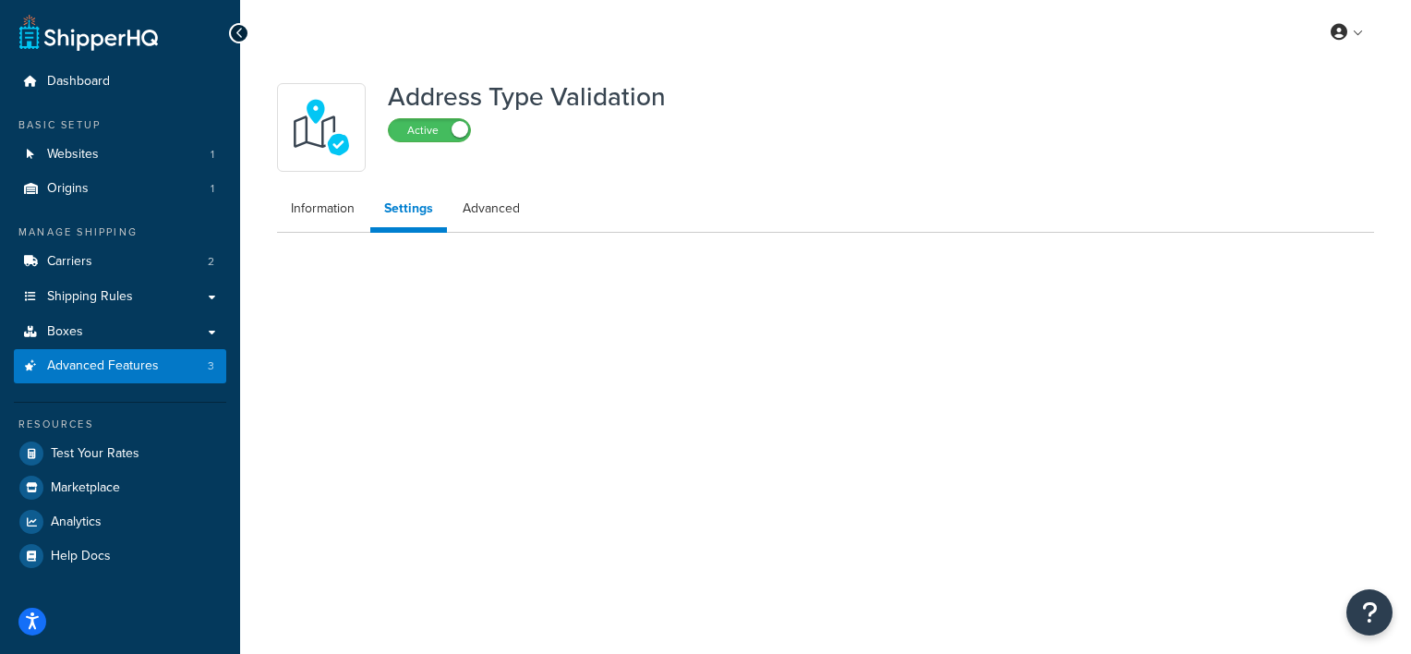
select select "158306"
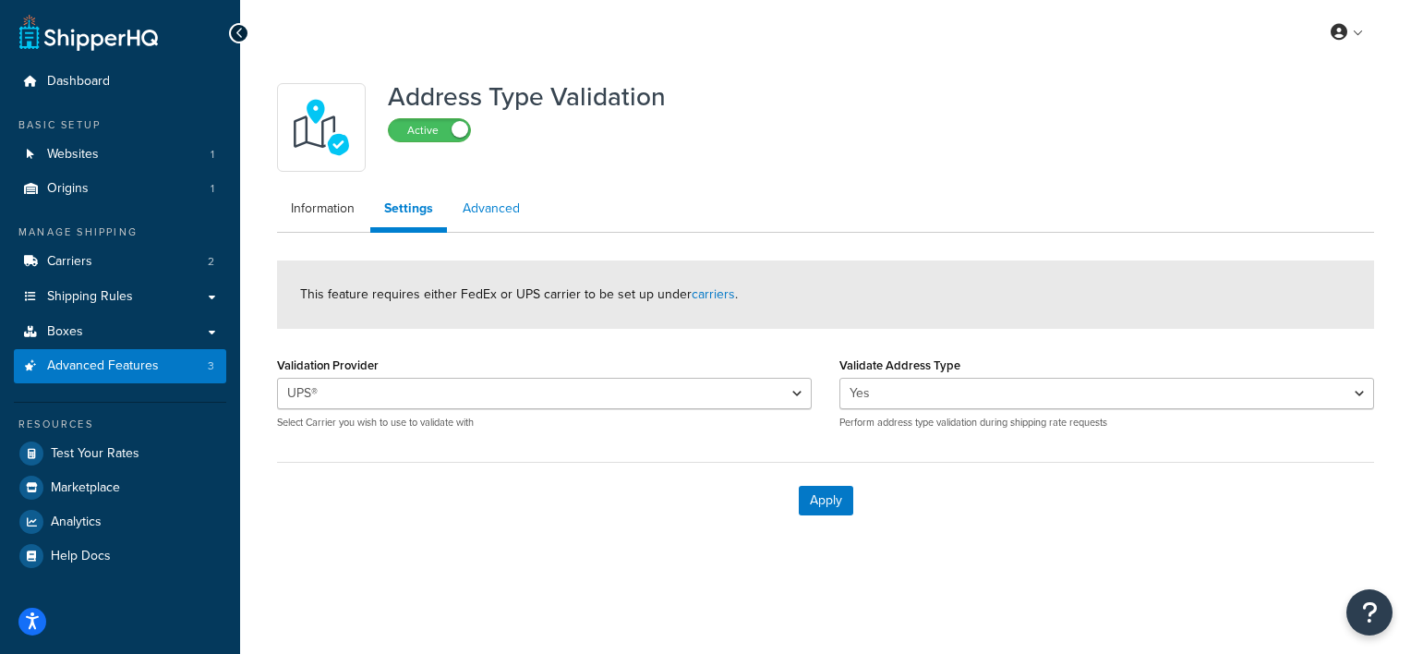
click at [500, 200] on link "Advanced" at bounding box center [491, 208] width 85 height 37
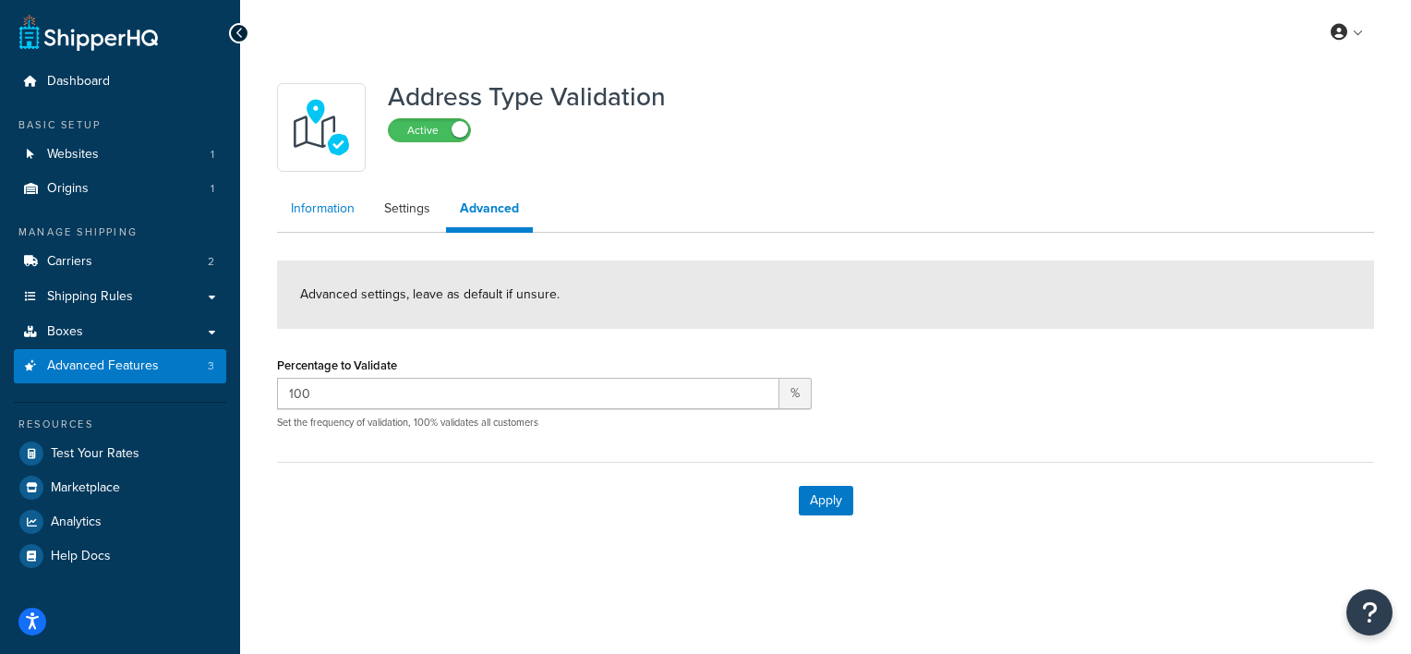
click at [348, 204] on link "Information" at bounding box center [322, 208] width 91 height 37
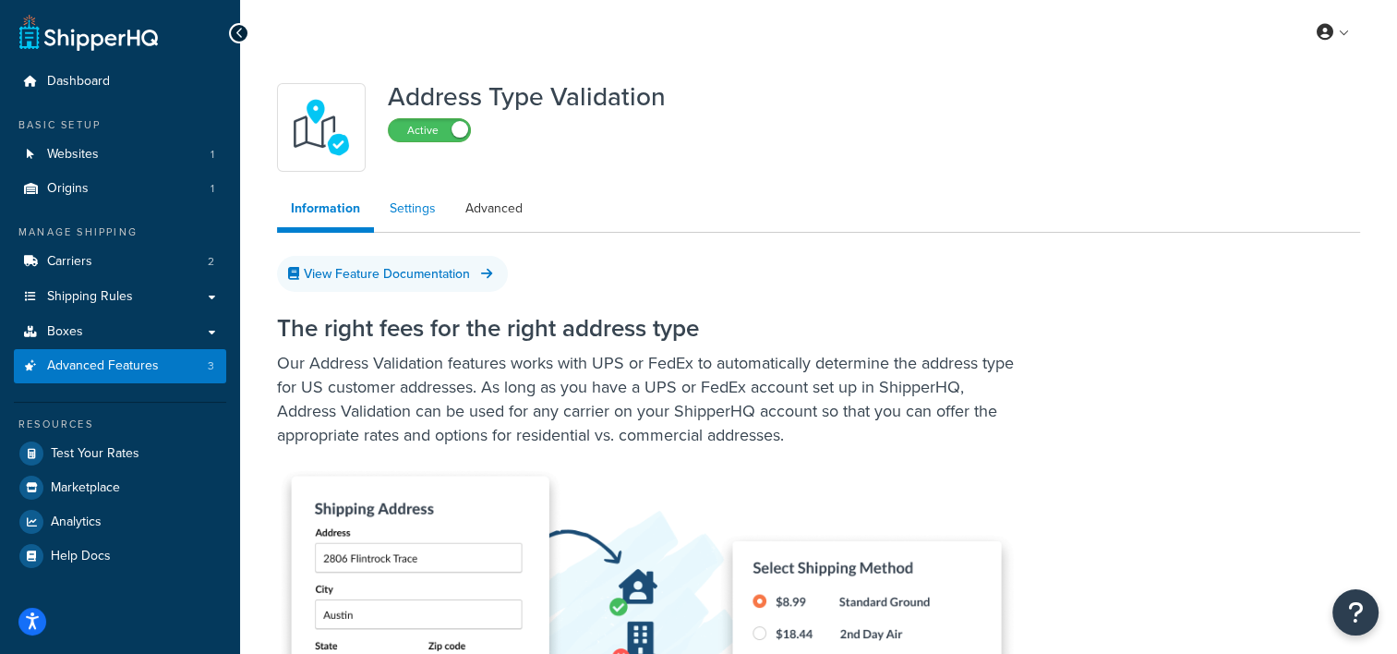
click at [405, 207] on link "Settings" at bounding box center [413, 208] width 74 height 37
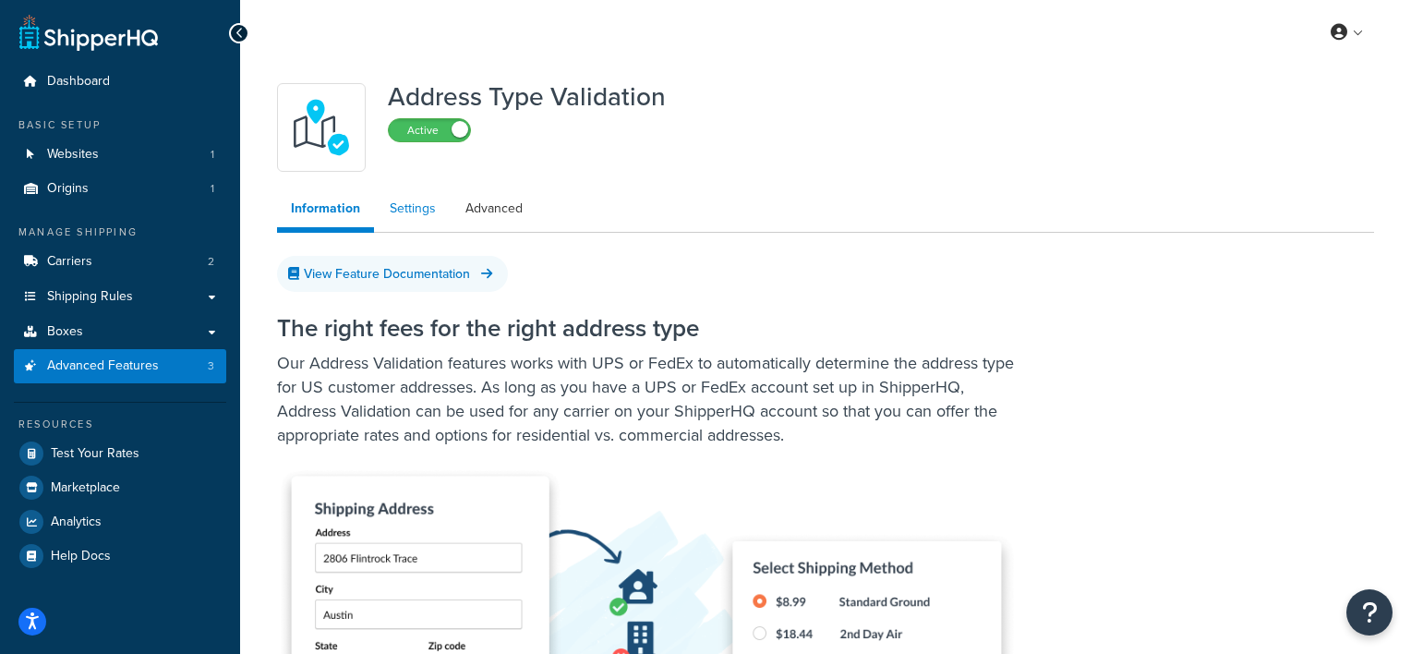
select select "158306"
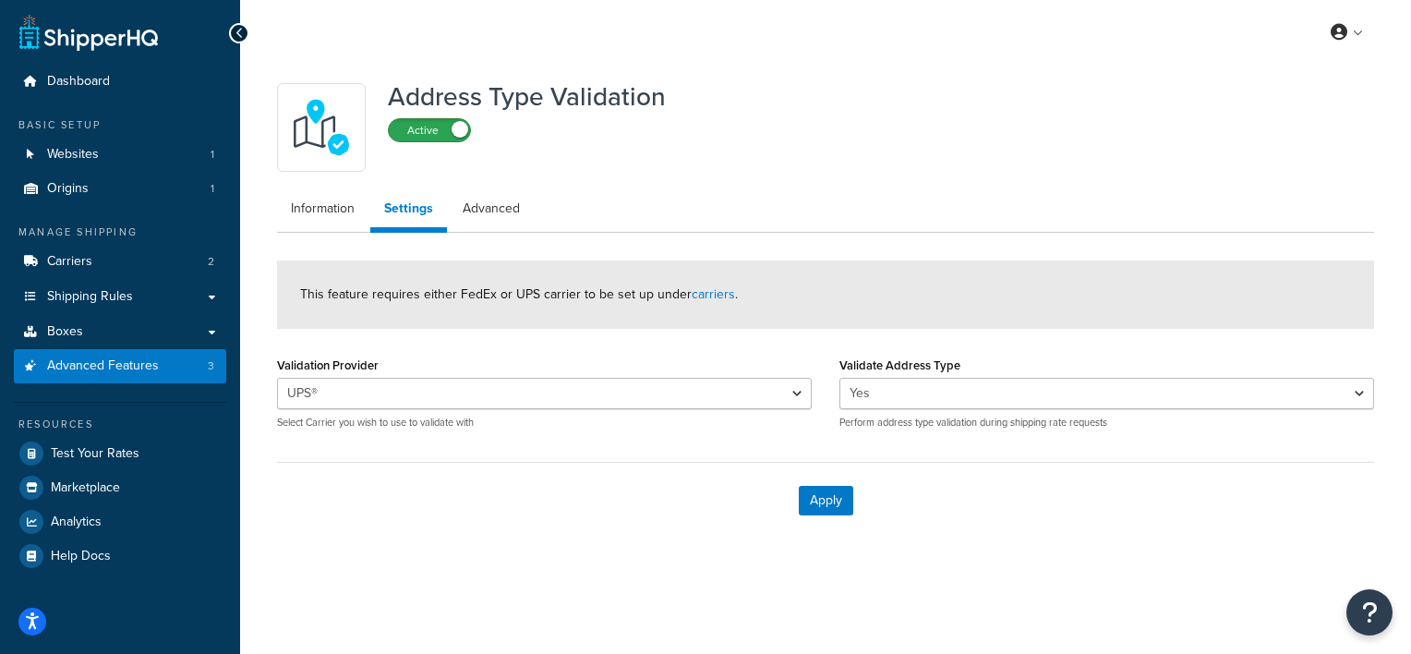
click at [452, 134] on label "Active" at bounding box center [429, 130] width 81 height 22
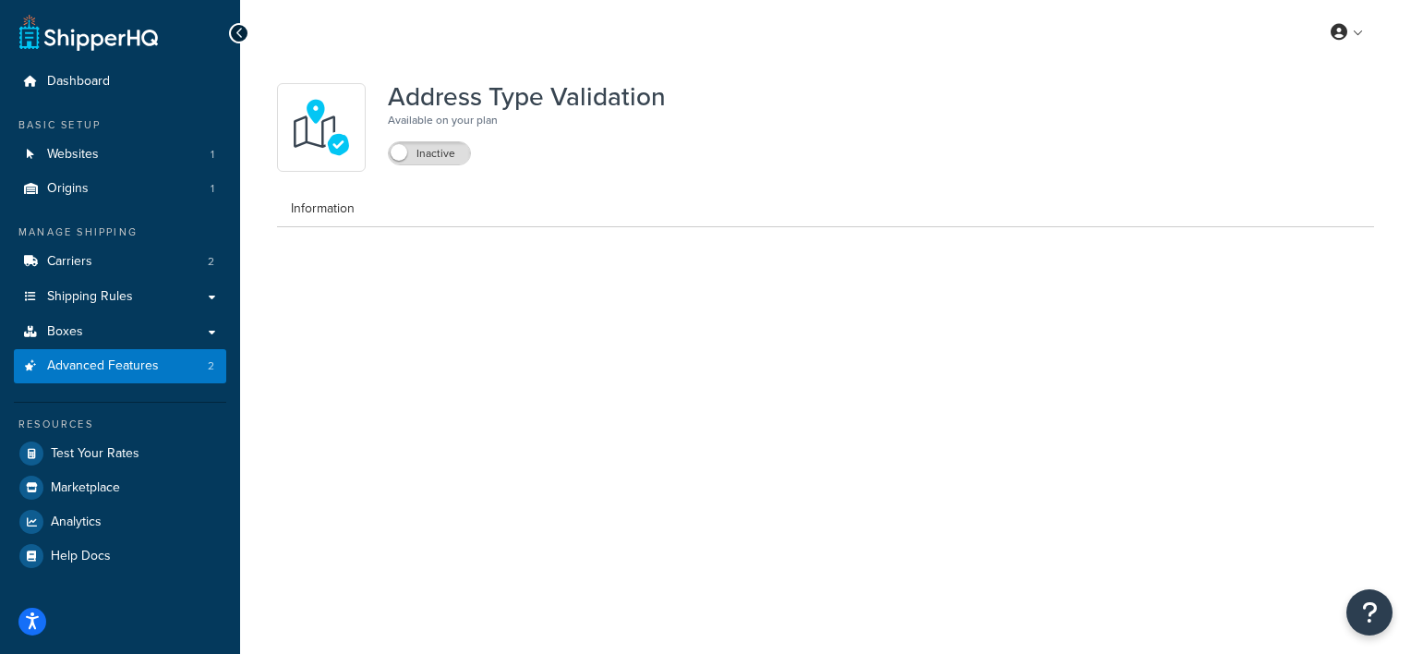
click at [633, 164] on div "Inactive" at bounding box center [527, 149] width 278 height 31
